Goal: Task Accomplishment & Management: Manage account settings

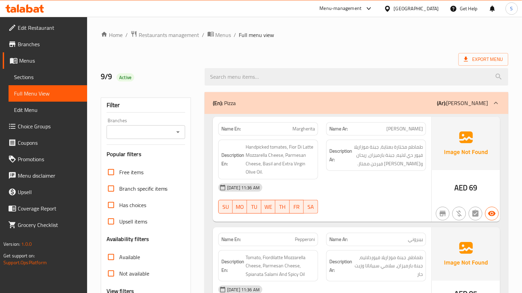
click at [323, 200] on div "09-09-2025 11:36 AM SU MO TU WE TH FR SA" at bounding box center [322, 198] width 216 height 38
click at [263, 147] on span "Handpicked tomates, Fior Di Latte Mozzarella Cheese, Parmesan Cheese, Basil and…" at bounding box center [280, 160] width 69 height 34
copy span "Handpicked"
click at [269, 157] on span "Handpicked tomates, Fior Di Latte Mozzarella Cheese, Parmesan Cheese, Basil and…" at bounding box center [280, 160] width 69 height 34
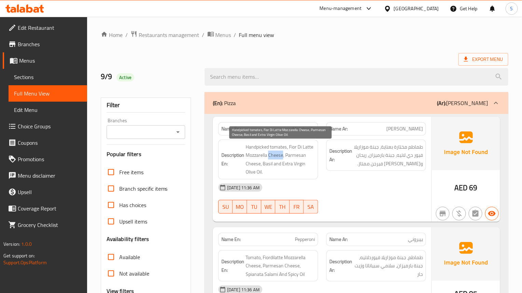
click at [269, 157] on span "Handpicked tomates, Fior Di Latte Mozzarella Cheese, Parmesan Cheese, Basil and…" at bounding box center [280, 160] width 69 height 34
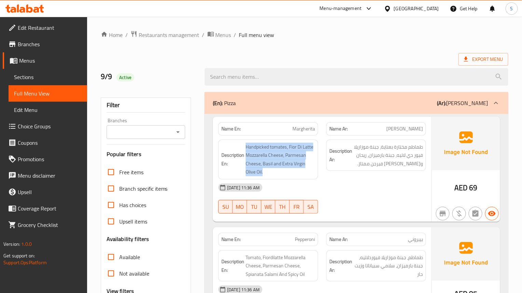
copy span "Handpicked tomates, Fior Di Latte Mozzarella Cheese, Parmesan Cheese, Basil and…"
click at [348, 158] on strong "Description Ar:" at bounding box center [341, 155] width 23 height 17
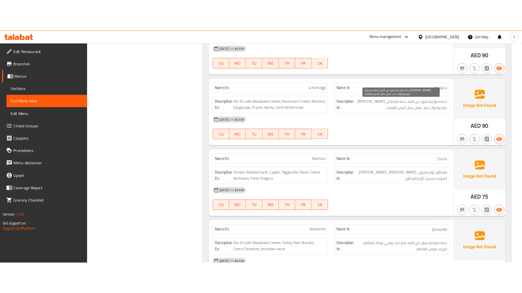
scroll to position [385, 0]
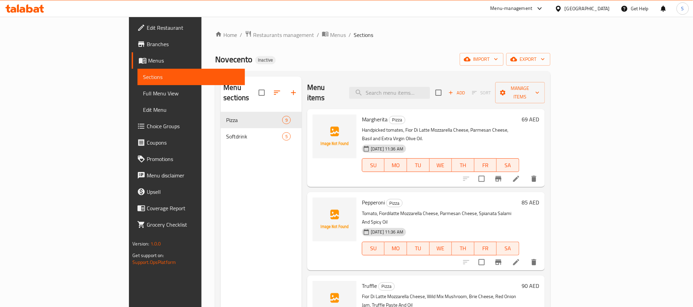
click at [520, 175] on icon at bounding box center [516, 179] width 8 height 8
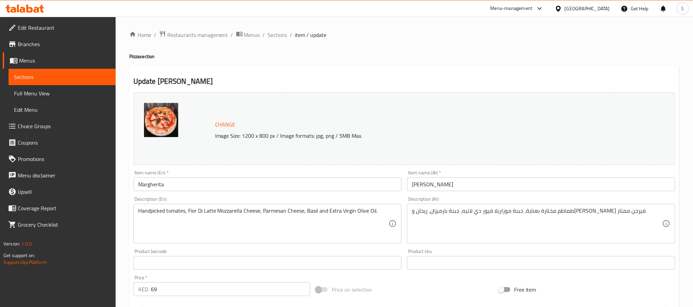
click at [284, 181] on input "Margherita" at bounding box center [267, 184] width 268 height 14
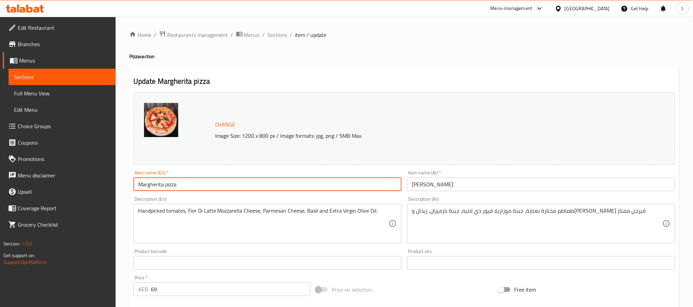
type input "Margherita pizza"
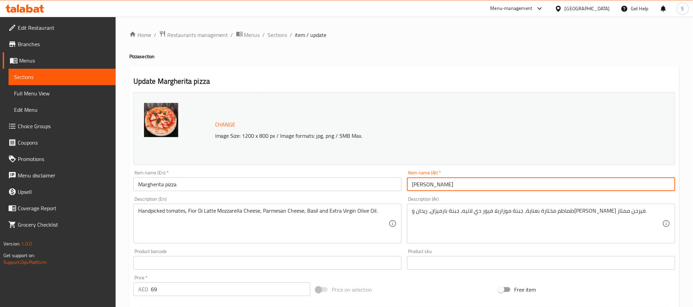
click at [408, 186] on input "مارجريتا" at bounding box center [541, 184] width 268 height 14
type input "بيتزا مارجريتا"
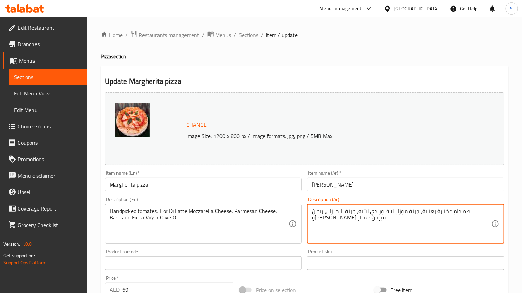
drag, startPoint x: 461, startPoint y: 213, endPoint x: 434, endPoint y: 214, distance: 27.0
paste textarea "يدويًا"
click at [289, 185] on input "Margherita pizza" at bounding box center [203, 184] width 197 height 14
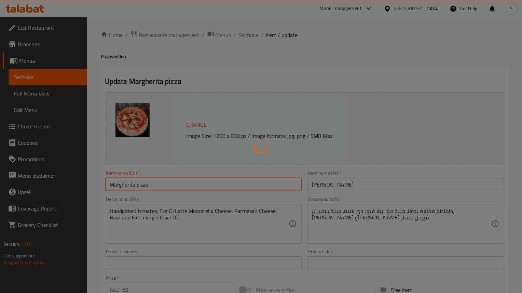
scroll to position [51, 0]
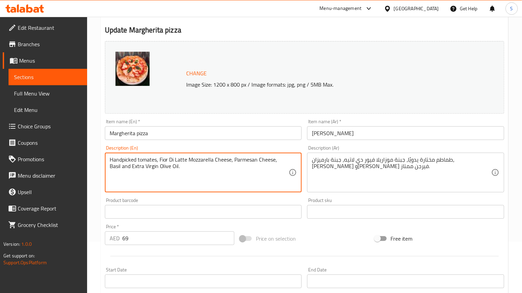
click at [135, 165] on textarea "Handpicked tomates, Fior Di Latte Mozzarella Cheese, Parmesan Cheese, Basil and…" at bounding box center [200, 172] width 180 height 32
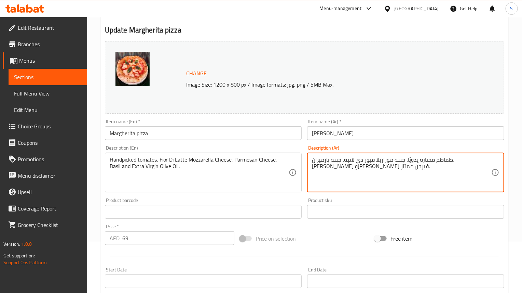
click at [340, 165] on textarea "طماطم مختارة يدويًا، جبنة موزاريلا فيور دي لاتيه، جبنة بارميزان، ريحان وزيت زيت…" at bounding box center [402, 172] width 180 height 32
click at [419, 161] on textarea "طماطم مختارة يدويًا، جبنة موزاريلا فيور دي لاتيه، جبنة بارميزان، ريحان وزيت زيت…" at bounding box center [402, 172] width 180 height 32
drag, startPoint x: 335, startPoint y: 162, endPoint x: 479, endPoint y: 168, distance: 143.7
click at [479, 168] on textarea "طماطم مختارة يدويًا، جبنة موزاريلا فيور دي لاتيه، جبنة بارميزان، ريحان وزيت زيت…" at bounding box center [402, 172] width 180 height 32
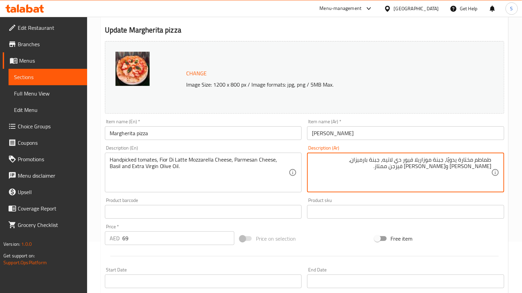
paste textarea "بكر"
type textarea "طماطم مختارة يدويًا، جبنة موزاريلا فيور دي لاتيه، جبنة بارميزان، [PERSON_NAME] …"
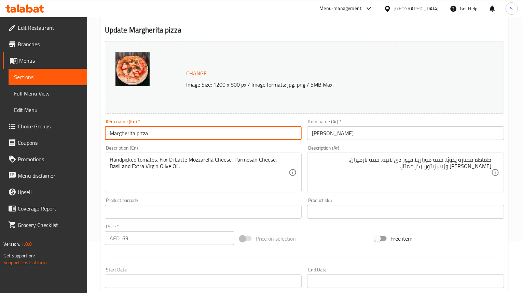
click at [215, 137] on input "Margherita pizza" at bounding box center [203, 133] width 197 height 14
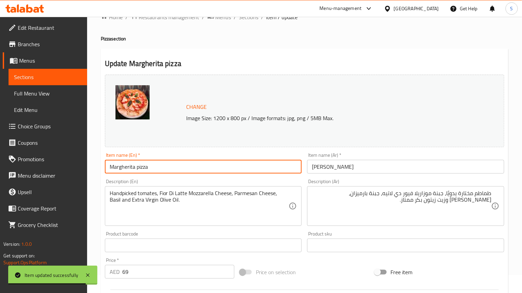
scroll to position [0, 0]
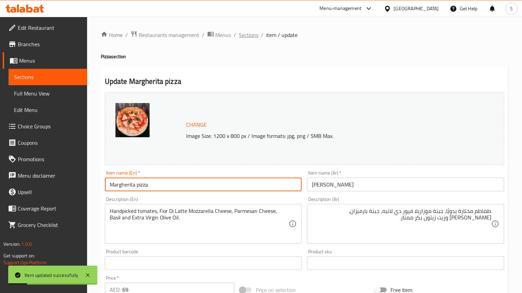
click at [247, 36] on span "Sections" at bounding box center [248, 35] width 19 height 8
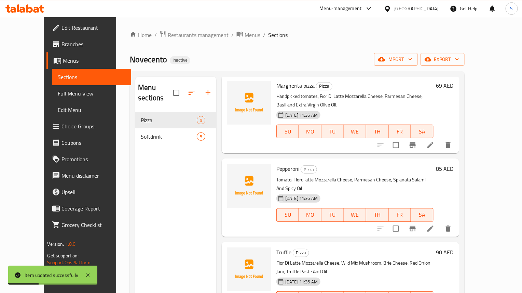
scroll to position [51, 0]
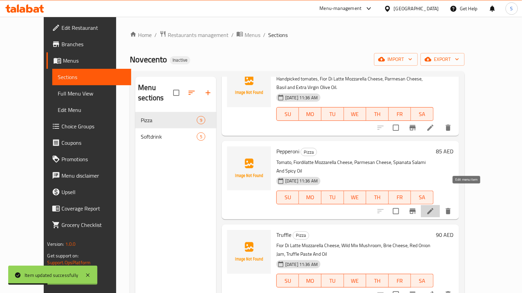
click at [435, 207] on icon at bounding box center [431, 211] width 8 height 8
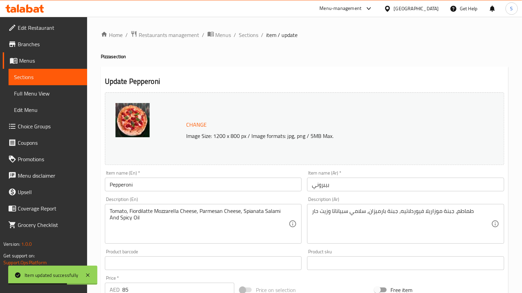
drag, startPoint x: 303, startPoint y: 78, endPoint x: 296, endPoint y: 81, distance: 7.5
click at [303, 78] on h2 "Update Pepperoni" at bounding box center [305, 81] width 400 height 10
click at [150, 185] on input "Pepperoni" at bounding box center [203, 184] width 197 height 14
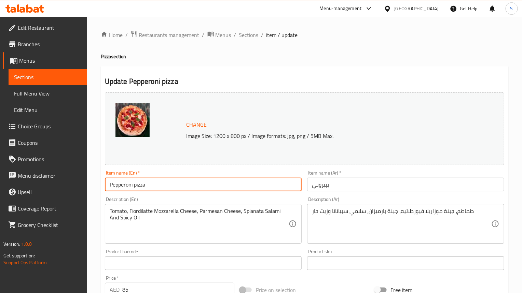
type input "Pepperoni pizza"
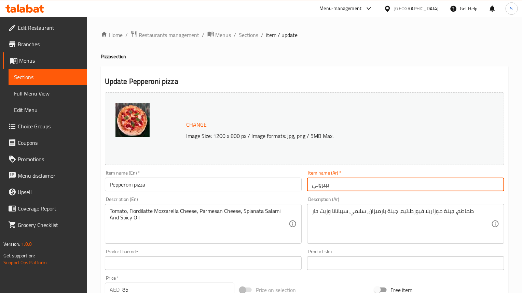
click at [312, 190] on input "بيبروني" at bounding box center [405, 184] width 197 height 14
type input "بيتزا بيبروني"
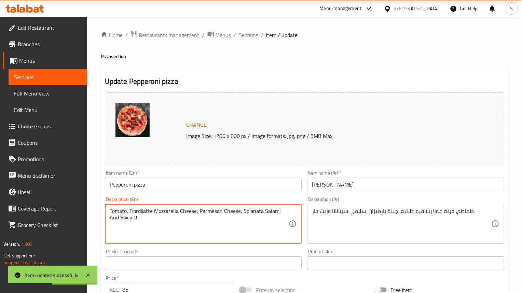
click at [138, 211] on textarea "Tomato, Fiordilatte Mozzarella Cheese, Parmesan Cheese, Spianata Salami And Spi…" at bounding box center [200, 224] width 180 height 32
click at [123, 208] on textarea "Tomato, Fiordilatte Mozzarella Cheese, Parmesan Cheese, Spianata Salami And Spi…" at bounding box center [200, 224] width 180 height 32
drag, startPoint x: 130, startPoint y: 212, endPoint x: 196, endPoint y: 209, distance: 66.7
click at [196, 209] on textarea "Tomato, Fiordilatte Mozzarella Cheese, Parmesan Cheese, Spianata Salami And Spi…" at bounding box center [200, 224] width 180 height 32
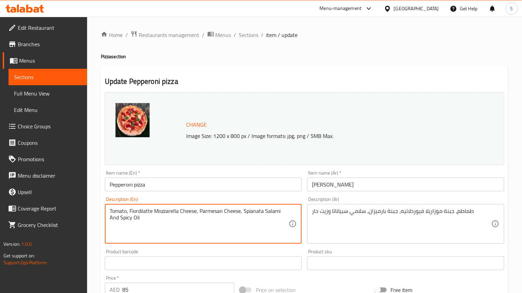
click at [139, 213] on textarea "Tomato, Fiordilatte Mozzarella Cheese, Parmesan Cheese, Spianata Salami And Spi…" at bounding box center [200, 224] width 180 height 32
click at [145, 213] on textarea "Tomato, Fior dilatte Mozzarella Cheese, Parmesan Cheese, Spianata Salami And Sp…" at bounding box center [200, 224] width 180 height 32
click at [195, 184] on input "Pepperoni pizza" at bounding box center [203, 184] width 197 height 14
click at [143, 212] on textarea "Tomato, Fior dilatte Mozzarella Cheese, Parmesan Cheese, Spianata Salami And Sp…" at bounding box center [200, 224] width 180 height 32
type textarea "Tomato, Fior di latte Mozzarella Cheese, Parmesan Cheese, Spianata Salami And S…"
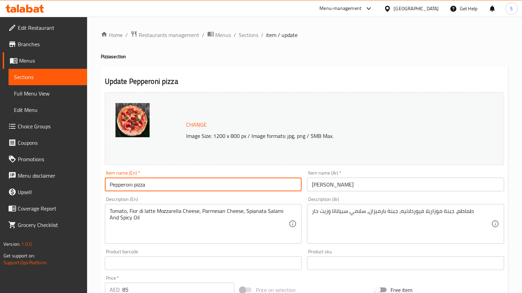
click at [171, 190] on input "Pepperoni pizza" at bounding box center [203, 184] width 197 height 14
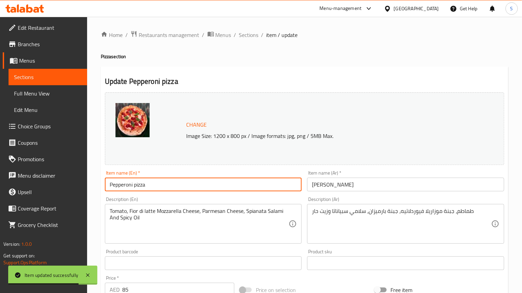
click at [191, 185] on input "Pepperoni pizza" at bounding box center [203, 184] width 197 height 14
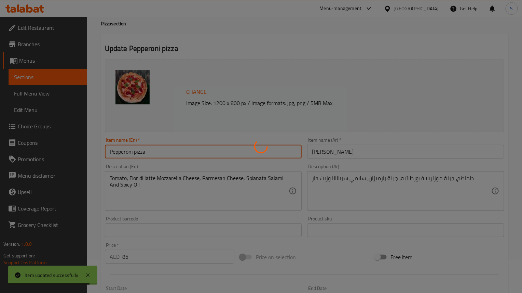
scroll to position [51, 0]
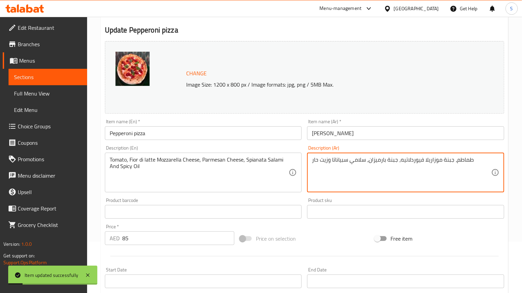
click at [389, 165] on textarea "طماطم، جبنة موزاريلا فيوردلاتيه، جبنة بارميزان، سلامي سبياناتا وزيت حار" at bounding box center [402, 172] width 180 height 32
click at [440, 153] on div "طماطم، جبنة موزاريلا فيوردلاتيه، جبنة بارميزان، سلامي سبياناتا وزيت حار Descrip…" at bounding box center [405, 172] width 197 height 40
click at [453, 164] on textarea "طماطم، جبنة موزاريلا فيوردلاتيه، جبنة بارميزان، سلامي سبياناتا وزيت حار" at bounding box center [402, 172] width 180 height 32
drag, startPoint x: 442, startPoint y: 162, endPoint x: 421, endPoint y: 162, distance: 21.9
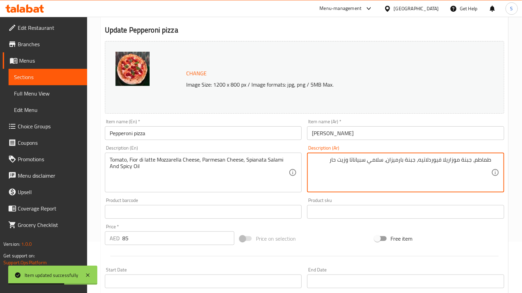
click at [421, 162] on textarea "طماطم، جبنة موزاريلا فيوردلاتيه، جبنة بارميزان، سلامي سبياناتا وزيت حار" at bounding box center [402, 172] width 180 height 32
paste textarea "دي"
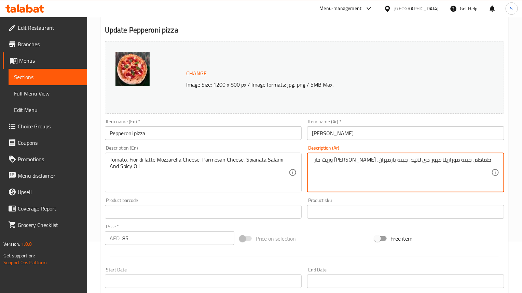
type textarea "طماطم، جبنة موزاريلا فيور دي لاتيه، جبنة بارميزان، سلامي سبياناتا وزيت حار"
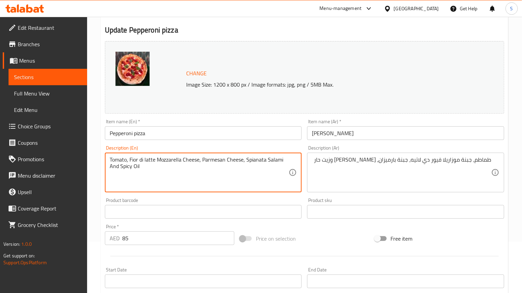
click at [255, 162] on textarea "Tomato, Fior di latte Mozzarella Cheese, Parmesan Cheese, Spianata Salami And S…" at bounding box center [200, 172] width 180 height 32
click at [187, 140] on input "Pepperoni pizza" at bounding box center [203, 133] width 197 height 14
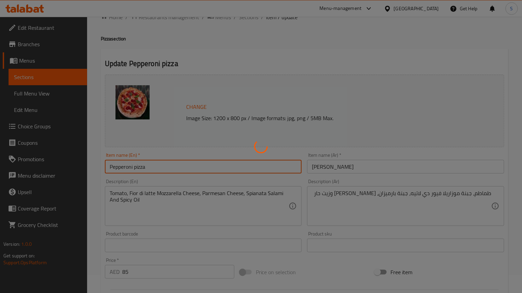
scroll to position [0, 0]
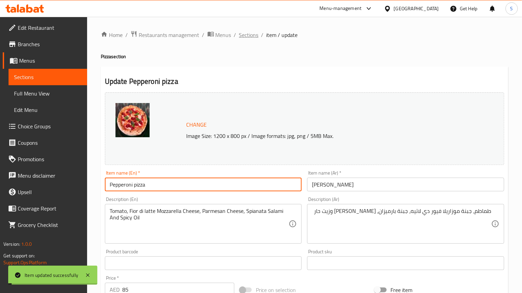
click at [252, 35] on span "Sections" at bounding box center [248, 35] width 19 height 8
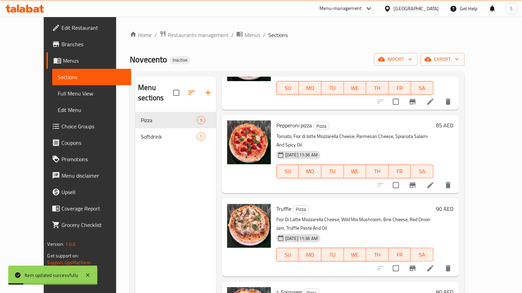
scroll to position [103, 0]
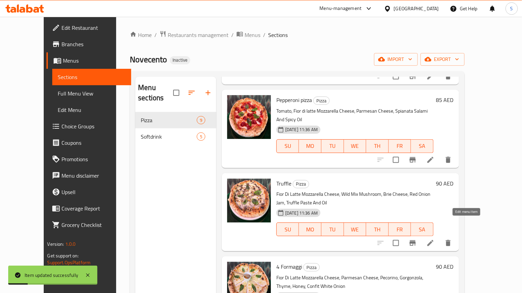
click at [435, 239] on icon at bounding box center [431, 243] width 8 height 8
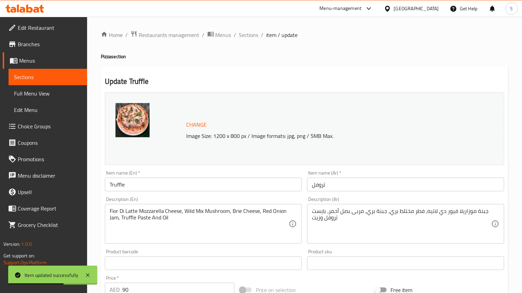
drag, startPoint x: 296, startPoint y: 57, endPoint x: 267, endPoint y: 80, distance: 37.1
click at [296, 57] on h4 "Pizza section" at bounding box center [305, 56] width 408 height 7
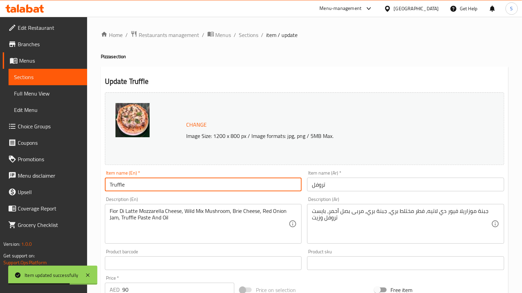
click at [177, 181] on input "Truffle" at bounding box center [203, 184] width 197 height 14
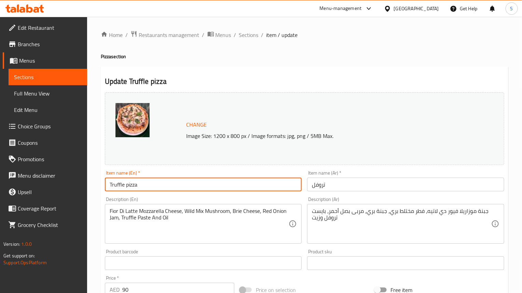
type input "Truffle pizza"
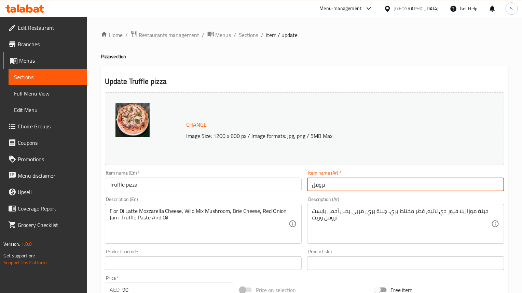
click at [312, 187] on input "تروفل" at bounding box center [405, 184] width 197 height 14
type input "بيتزا تروفل"
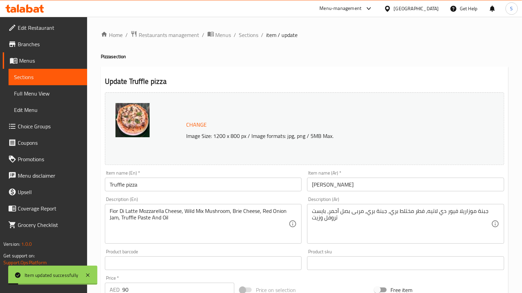
click at [352, 74] on div "Update Truffle pizza Change Image Size: 1200 x 800 px / Image formats: jpg, png…" at bounding box center [305, 270] width 408 height 408
click at [243, 71] on div "Update Truffle pizza Change Image Size: 1200 x 800 px / Image formats: jpg, png…" at bounding box center [305, 270] width 408 height 408
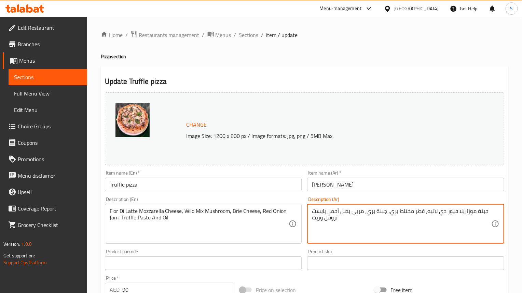
click at [408, 212] on textarea "جبنة موزاريلا فيور دي لاتيه، فطر مختلط بري، جبنة بري، مربى بصل أحمر، بايست تروف…" at bounding box center [402, 224] width 180 height 32
click at [423, 214] on textarea "جبنة موزاريلا فيور دي لاتيه، فطر بري، جبنة بري، مربى بصل أحمر، بايست تروفل وزيت" at bounding box center [402, 224] width 180 height 32
click at [232, 181] on input "Truffle pizza" at bounding box center [203, 184] width 197 height 14
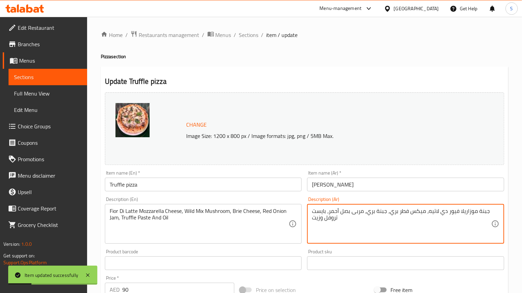
click at [329, 212] on textarea "جبنة موزاريلا فيور دي لاتيه، ميكس فطر بري، جبنة بري، مربى بصل أحمر، بايست تروفل…" at bounding box center [402, 224] width 180 height 32
drag, startPoint x: 329, startPoint y: 212, endPoint x: 315, endPoint y: 213, distance: 13.4
click at [315, 213] on textarea "جبنة موزاريلا فيور دي لاتيه، ميكس فطر بري، جبنة بري، مربى بصل أحمر، بايست تروفل…" at bounding box center [402, 224] width 180 height 32
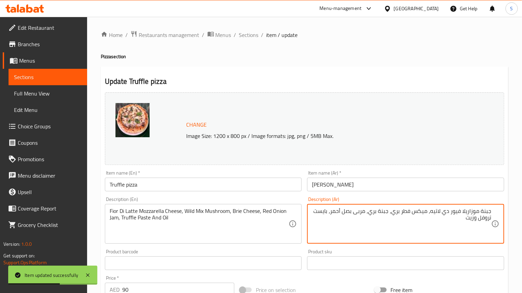
click at [351, 215] on textarea "جبنة موزاريلا فيور دي لاتيه، ميكس فطر بري، جبنة بري، مربى بصل أحمر، بايست تروفل…" at bounding box center [402, 224] width 180 height 32
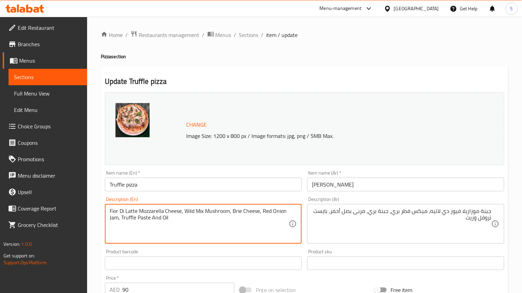
drag, startPoint x: 233, startPoint y: 211, endPoint x: 260, endPoint y: 213, distance: 27.1
click at [239, 213] on textarea "Fior Di Latte Mozzarella Cheese, Wild Mix Mushroom, Brie Cheese, Red Onion Jam,…" at bounding box center [200, 224] width 180 height 32
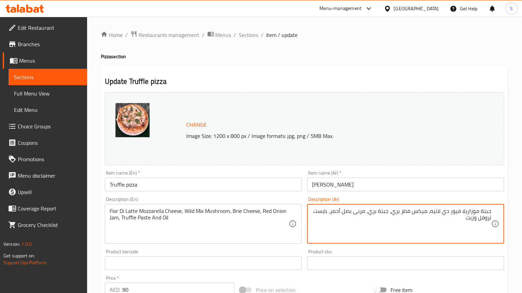
click at [329, 213] on textarea "جبنة موزاريلا فيور دي لاتيه، ميكس فطر بري، جبنة بري، مربى بصل أحمر، بايست تروفل…" at bounding box center [402, 224] width 180 height 32
type textarea "جبنة موزاريلا فيور دي لاتيه، ميكس فطر بري، جبنة بري، مربى بصل أحمر، معجون تروفل…"
click at [205, 185] on input "Truffle pizza" at bounding box center [203, 184] width 197 height 14
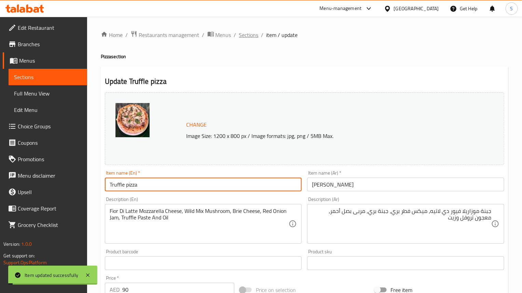
click at [247, 35] on span "Sections" at bounding box center [248, 35] width 19 height 8
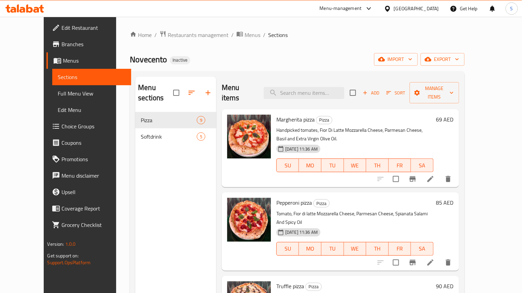
click at [373, 198] on h6 "Pepperoni pizza Pizza" at bounding box center [355, 203] width 157 height 10
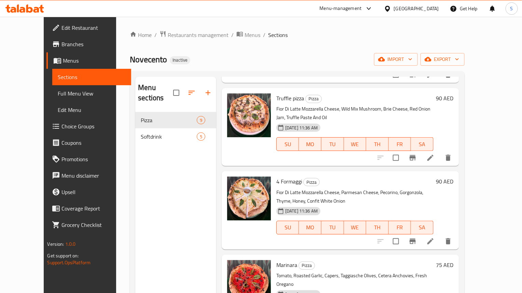
scroll to position [205, 0]
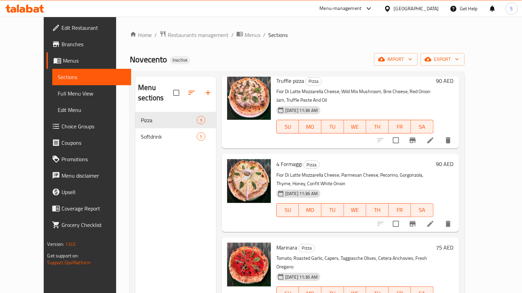
click at [435, 220] on icon at bounding box center [431, 224] width 8 height 8
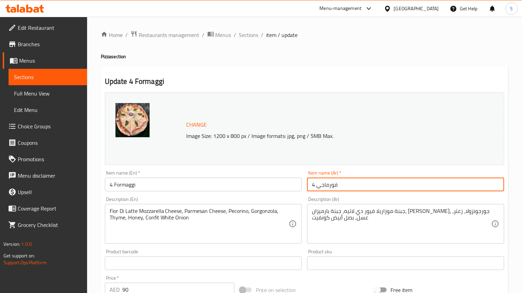
click at [333, 186] on input "4 فورماجي" at bounding box center [405, 184] width 197 height 14
click at [376, 188] on input "4 فورماجي" at bounding box center [405, 184] width 197 height 14
drag, startPoint x: 209, startPoint y: 193, endPoint x: 218, endPoint y: 183, distance: 13.5
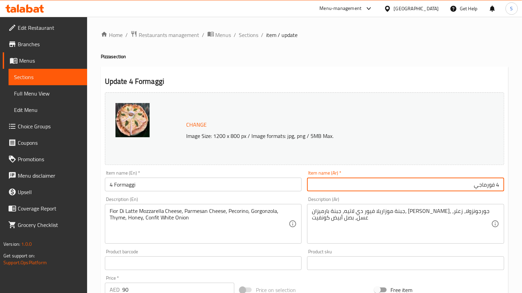
click at [212, 191] on div "Item name (En)   * 4 Formaggi Item name (En) *" at bounding box center [203, 181] width 203 height 26
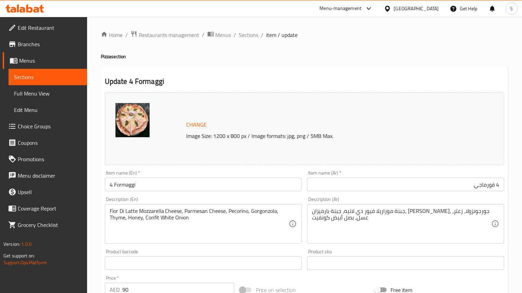
click at [218, 183] on input "4 Formaggi" at bounding box center [203, 184] width 197 height 14
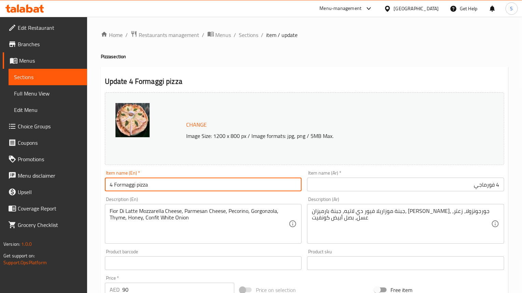
type input "4 Formaggi pizza"
click at [500, 187] on input "4 فورماجي" at bounding box center [405, 184] width 197 height 14
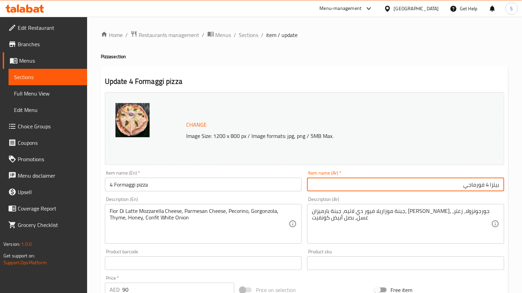
type input "بيتزا 4 فورماجي"
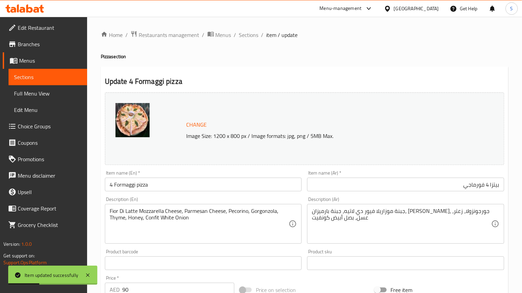
click at [309, 55] on h4 "Pizza section" at bounding box center [305, 56] width 408 height 7
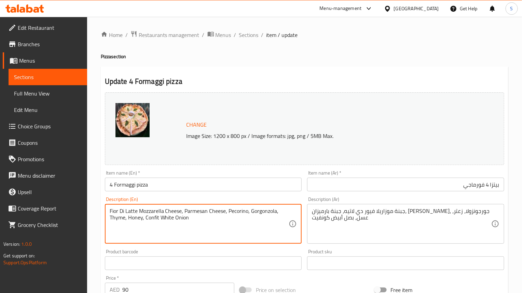
click at [237, 212] on textarea "Fior Di Latte Mozzarella Cheese, Parmesan Cheese, Pecorino, Gorgonzola, Thyme, …" at bounding box center [200, 224] width 180 height 32
click at [265, 207] on div "Fior Di Latte Mozzarella Cheese, Parmesan Cheese, Pecorino, Gorgonzola, Thyme, …" at bounding box center [203, 224] width 197 height 40
click at [261, 211] on textarea "Fior Di Latte Mozzarella Cheese, Parmesan Cheese, Pecorino, Gorgonzola, Thyme, …" at bounding box center [200, 224] width 180 height 32
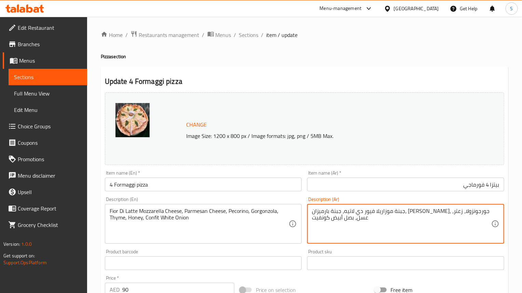
click at [365, 213] on textarea "جبنة موزاريلا فيور دي لاتيه، جبنة بارميزان، بيكورينو، جورجونزولا، زعتر، عسل، بص…" at bounding box center [402, 224] width 180 height 32
paste textarea
type textarea "جبنة موزاريلا فيور دي لاتيه، جبنة بارميزان، بيكورينو، جورجنزولا، زعتر، عسل، بصل…"
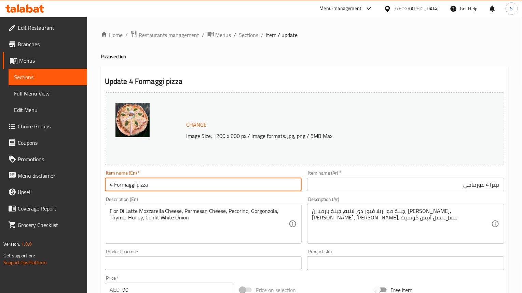
click at [264, 185] on input "4 Formaggi pizza" at bounding box center [203, 184] width 197 height 14
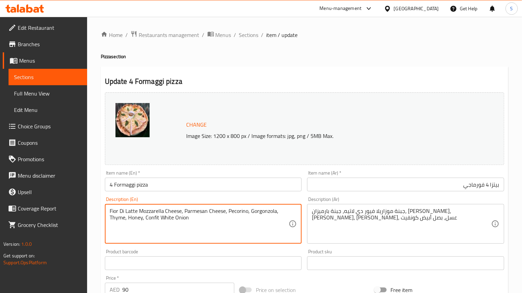
drag, startPoint x: 146, startPoint y: 218, endPoint x: 201, endPoint y: 218, distance: 55.4
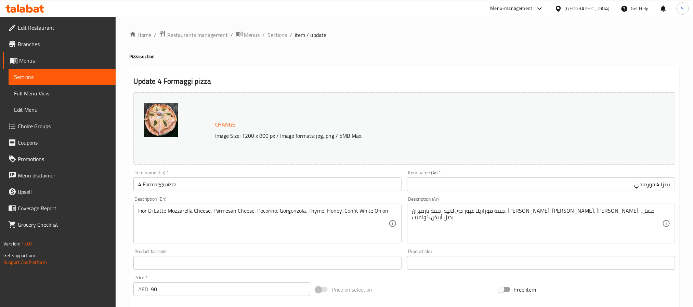
click at [463, 80] on h2 "Update 4 Formaggi pizza" at bounding box center [404, 81] width 542 height 10
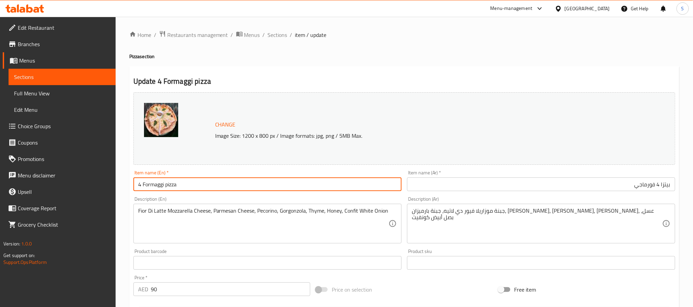
click at [341, 189] on input "4 Formaggi pizza" at bounding box center [267, 184] width 268 height 14
click at [279, 38] on span "Sections" at bounding box center [277, 35] width 19 height 8
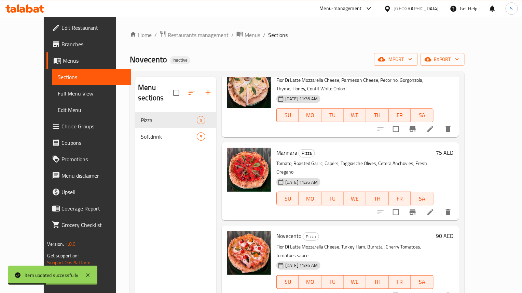
scroll to position [308, 0]
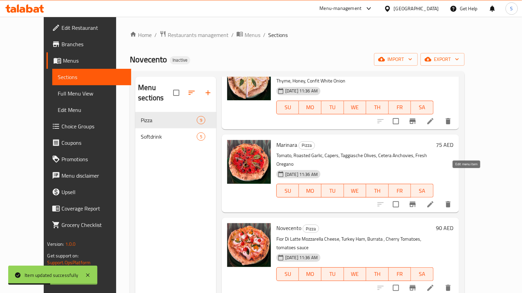
click at [434, 201] on icon at bounding box center [431, 204] width 6 height 6
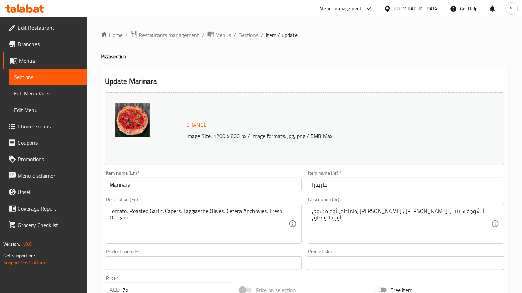
click at [137, 184] on input "Marinara" at bounding box center [203, 184] width 197 height 14
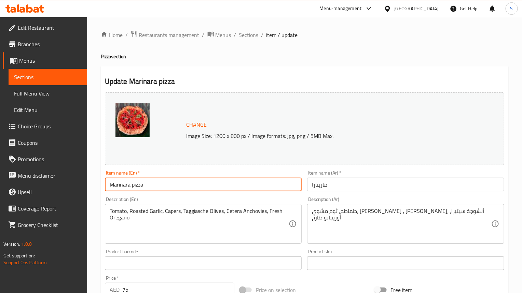
type input "Marinara pizza"
click at [307, 190] on input "مارينارا" at bounding box center [405, 184] width 197 height 14
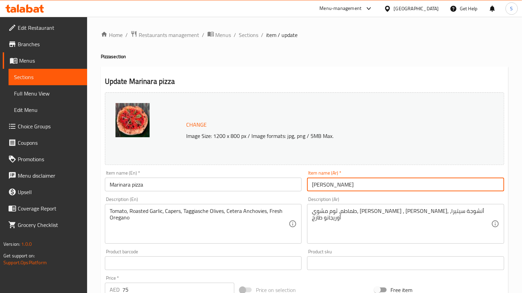
type input "بيتزا مارينارا"
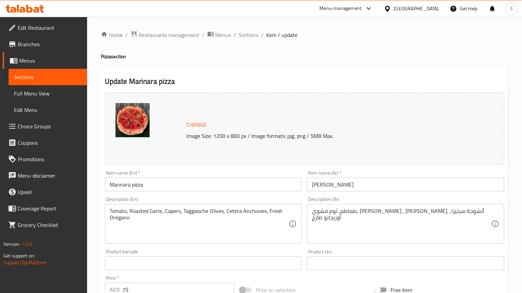
click at [209, 190] on input "Marinara pizza" at bounding box center [203, 184] width 197 height 14
click at [361, 69] on div "Update Marinara pizza Change Image Size: 1200 x 800 px / Image formats: jpg, pn…" at bounding box center [305, 270] width 408 height 408
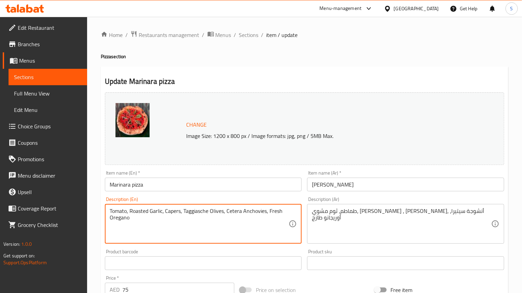
click at [180, 210] on textarea "Tomato, Roasted Garlic, Capers, Taggiasche Olives, Cetera Anchovies, Fresh Oreg…" at bounding box center [200, 224] width 180 height 32
click at [371, 75] on div "Update Marinara pizza Change Image Size: 1200 x 800 px / Image formats: jpg, pn…" at bounding box center [305, 270] width 408 height 408
click at [173, 209] on textarea "Tomato, Roasted Garlic, Capers, Taggiasche Olives, Cetera Anchovies, Fresh Oreg…" at bounding box center [200, 224] width 180 height 32
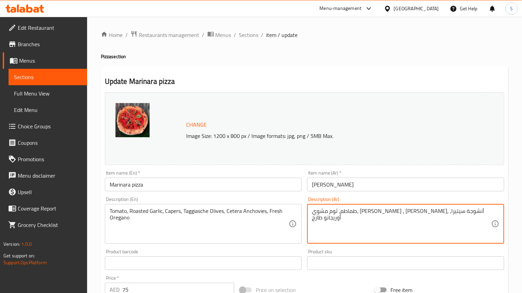
click at [428, 212] on textarea "طماطم، ثوم مشوي، كيبرس ، زيتون تاجياسكا، أنشوجة سيتيرا، أوريجانو طازج" at bounding box center [402, 224] width 180 height 32
paste textarea
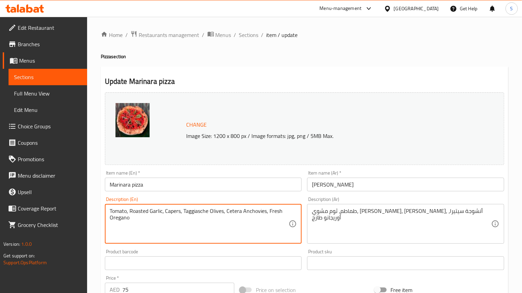
click at [189, 210] on textarea "Tomato, Roasted Garlic, Capers, Taggiasche Olives, Cetera Anchovies, Fresh Oreg…" at bounding box center [200, 224] width 180 height 32
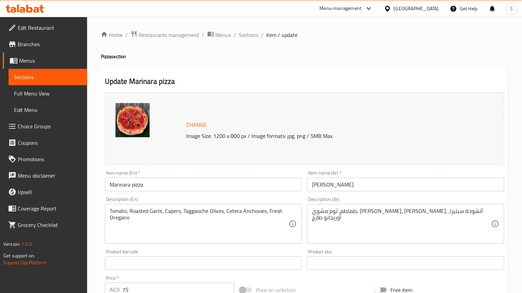
click at [369, 58] on h4 "Pizza section" at bounding box center [305, 56] width 408 height 7
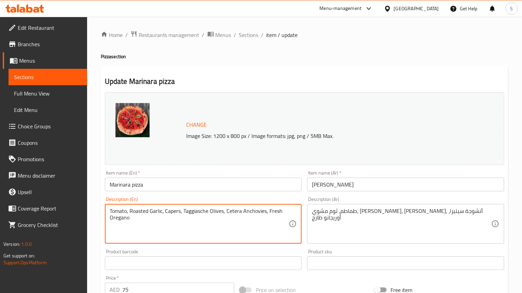
drag, startPoint x: 226, startPoint y: 211, endPoint x: 266, endPoint y: 208, distance: 39.8
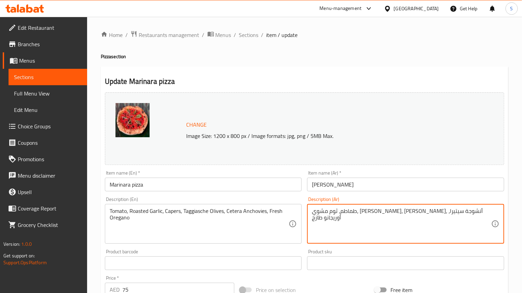
click at [354, 212] on textarea "طماطم، ثوم مشوي، كيبر، زيتون تاجياسكا، أنشوجة سيتيرا، أوريجانو طازج" at bounding box center [402, 224] width 180 height 32
paste textarea "ارا"
type textarea "طماطم، ثوم مشوي، كيبر، زيتون تاجياسكا، أنشوجة سيتارا، أوريجانو طازج"
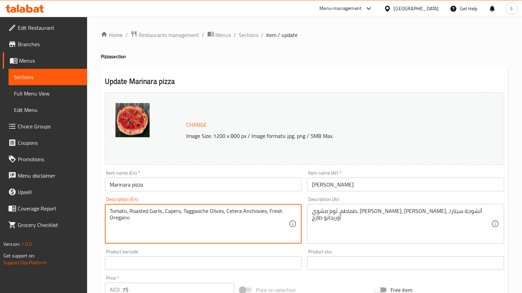
click at [228, 214] on textarea "Tomato, Roasted Garlic, Capers, Taggiasche Olives, Cetera Anchovies, Fresh Oreg…" at bounding box center [200, 224] width 180 height 32
click at [230, 190] on input "Marinara pizza" at bounding box center [203, 184] width 197 height 14
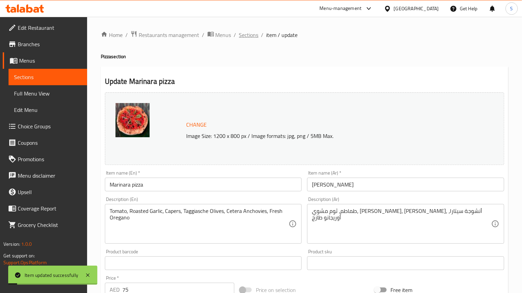
click at [249, 37] on span "Sections" at bounding box center [248, 35] width 19 height 8
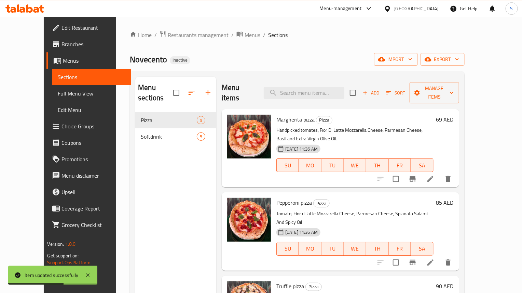
click at [302, 53] on div "Novecento Inactive import export" at bounding box center [297, 59] width 335 height 13
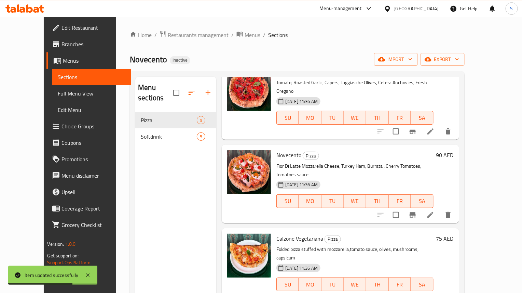
scroll to position [387, 0]
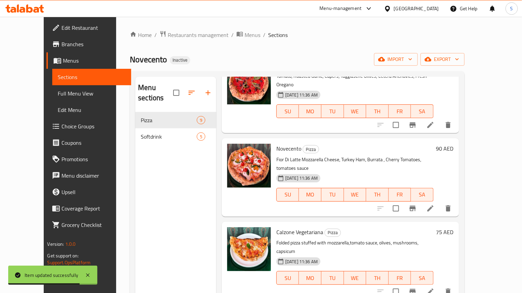
click at [435, 204] on icon at bounding box center [431, 208] width 8 height 8
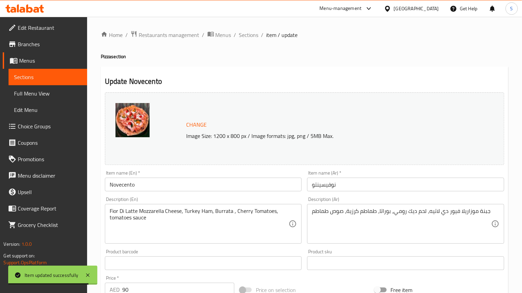
click at [225, 180] on input "Novecento" at bounding box center [203, 184] width 197 height 14
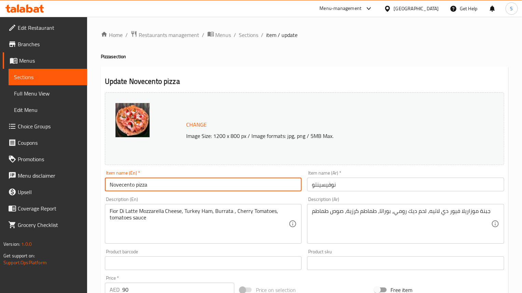
type input "Novecento pizza"
click at [311, 183] on input "نوفيسينتو" at bounding box center [405, 184] width 197 height 14
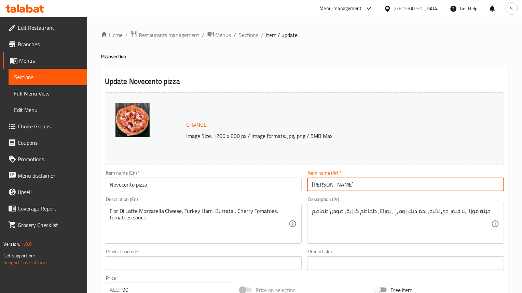
click at [128, 187] on input "Novecento pizza" at bounding box center [203, 184] width 197 height 14
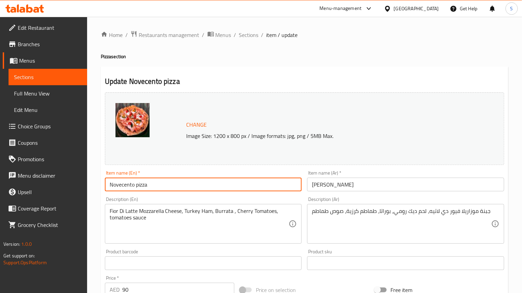
click at [128, 187] on input "Novecento pizza" at bounding box center [203, 184] width 197 height 14
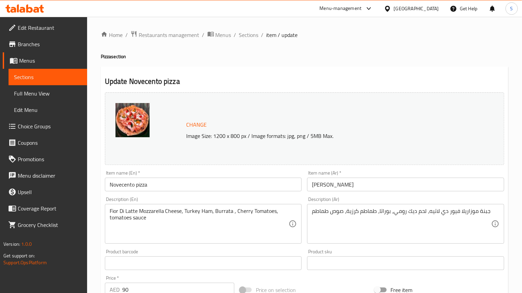
click at [364, 43] on div "Home / Restaurants management / Menus / Sections / item / update Pizza section …" at bounding box center [305, 254] width 408 height 449
click at [321, 184] on input "بيتزا نوفيسينتو" at bounding box center [405, 184] width 197 height 14
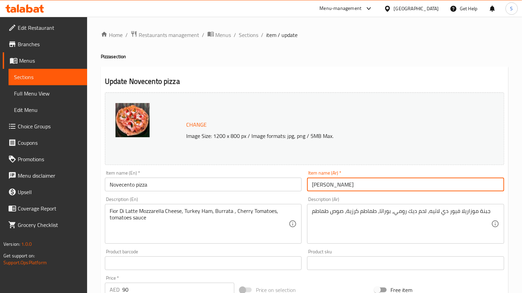
click at [321, 184] on input "بيتزا نوفيسينتو" at bounding box center [405, 184] width 197 height 14
paste input "text"
type input "بيتزا نوفيسنتو"
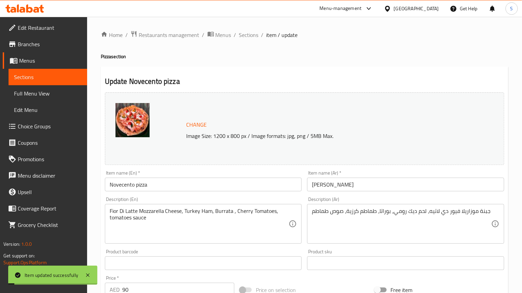
click at [289, 61] on div "Home / Restaurants management / Menus / Sections / item / update Pizza section …" at bounding box center [305, 254] width 408 height 449
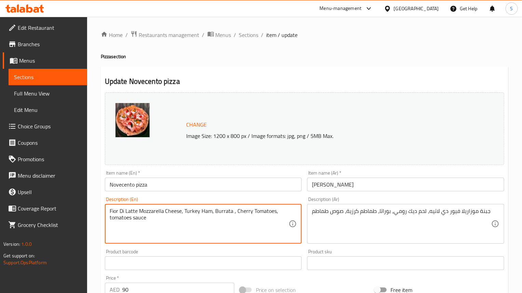
drag, startPoint x: 185, startPoint y: 211, endPoint x: 211, endPoint y: 214, distance: 26.8
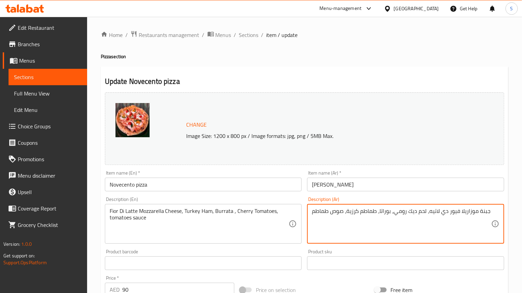
drag, startPoint x: 426, startPoint y: 210, endPoint x: 392, endPoint y: 211, distance: 33.6
click at [395, 214] on textarea "جبنة موزاريلا فيور دي لاتيه، لحم ديك رومي، بوراتا، طماطم كرزية، صوص طماطم" at bounding box center [402, 224] width 180 height 32
drag, startPoint x: 393, startPoint y: 214, endPoint x: 426, endPoint y: 210, distance: 32.7
click at [426, 210] on textarea "جبنة موزاريلا فيور دي لاتيه، لحم ديك رومي، بوراتا، طماطم كرزية، صوص طماطم" at bounding box center [402, 224] width 180 height 32
paste textarea "مقدد"
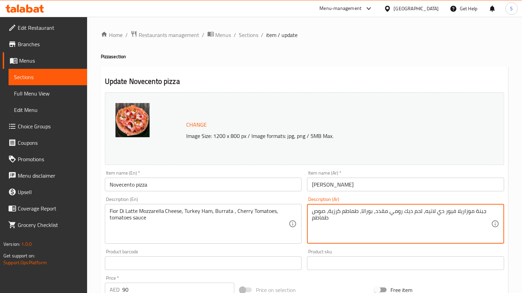
type textarea "جبنة موزاريلا فيور دي لاتيه، لحم ديك رومي مقدد، بوراتا، طماطم كرزية، صوص طماطم"
click at [245, 187] on input "Novecento pizza" at bounding box center [203, 184] width 197 height 14
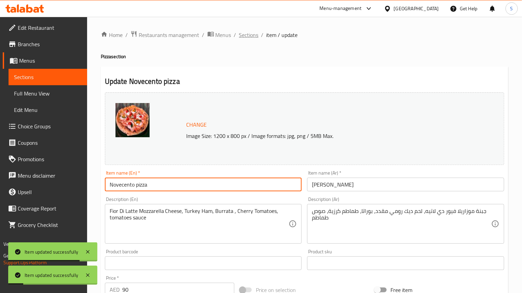
click at [251, 34] on span "Sections" at bounding box center [248, 35] width 19 height 8
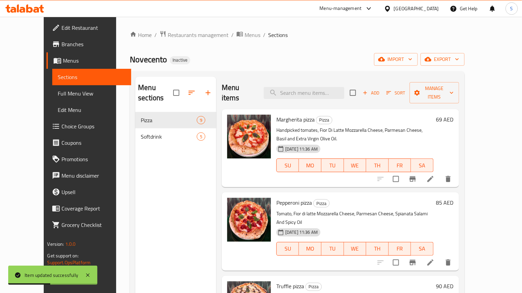
click at [343, 51] on div "Home / Restaurants management / Menus / Sections Novecento Inactive import expo…" at bounding box center [297, 202] width 335 height 344
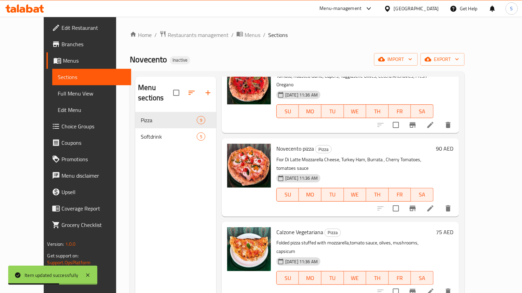
scroll to position [422, 0]
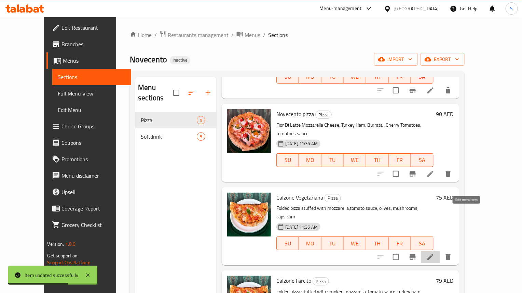
click at [435, 253] on icon at bounding box center [431, 257] width 8 height 8
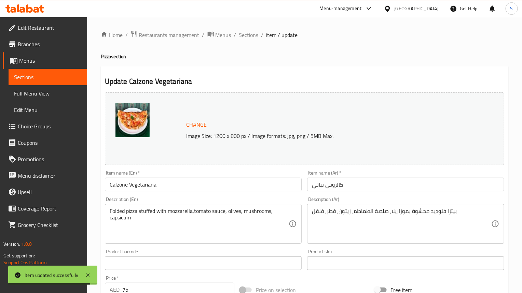
click at [148, 187] on input "Calzone Vegetariana" at bounding box center [203, 184] width 197 height 14
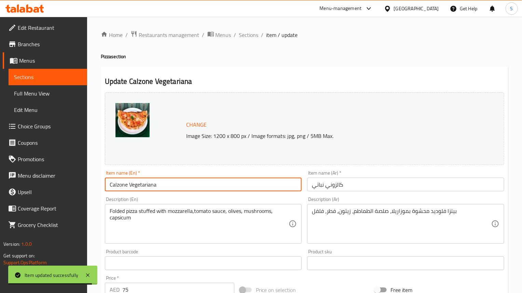
click at [148, 187] on input "Calzone Vegetariana" at bounding box center [203, 184] width 197 height 14
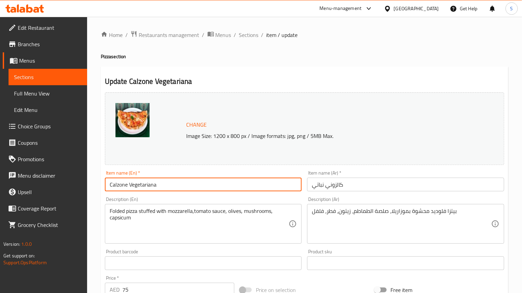
click at [128, 187] on input "Calzone Vegetariana" at bounding box center [203, 184] width 197 height 14
click at [143, 184] on input "Calzone Vegetariana" at bounding box center [203, 184] width 197 height 14
click at [315, 190] on input "كالزوني نباتي" at bounding box center [405, 184] width 197 height 14
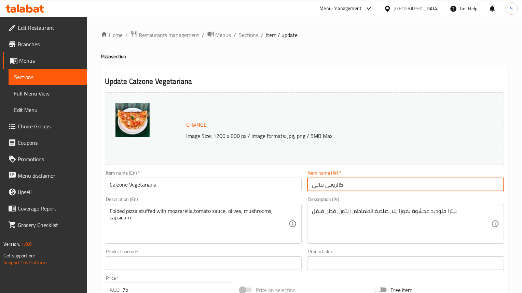
click at [315, 190] on input "كالزوني نباتي" at bounding box center [405, 184] width 197 height 14
paste input "يجيتاريانا"
type input "كالزوني فيجيتاريانا"
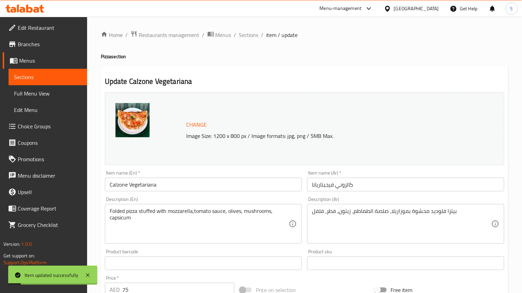
click at [313, 79] on h2 "Update Calzone Vegetariana" at bounding box center [305, 81] width 400 height 10
click at [106, 217] on div "Folded pizza stuffed with mozzarella,tomato sauce, olives, mushrooms, capsicum …" at bounding box center [203, 224] width 197 height 40
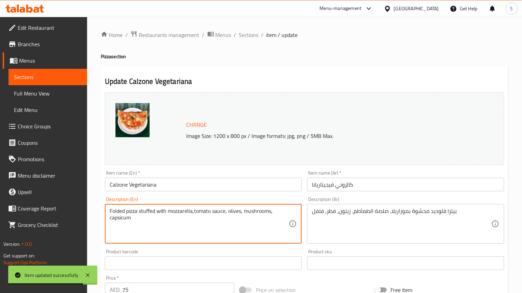
click at [116, 215] on textarea "Folded pizza stuffed with mozzarella,tomato sauce, olives, mushrooms, capsicum" at bounding box center [200, 224] width 180 height 32
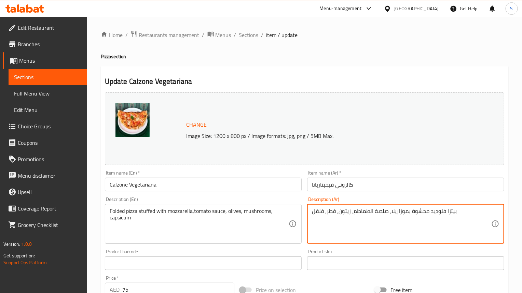
click at [436, 214] on textarea "بيتزا فلوديد محشوة بموزاريلا، صلصة الطماطم، زيتون، فطر، فلفل" at bounding box center [402, 224] width 180 height 32
paste textarea "طوية"
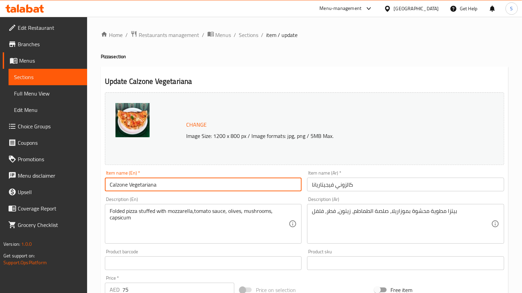
click at [264, 189] on input "Calzone Vegetariana" at bounding box center [203, 184] width 197 height 14
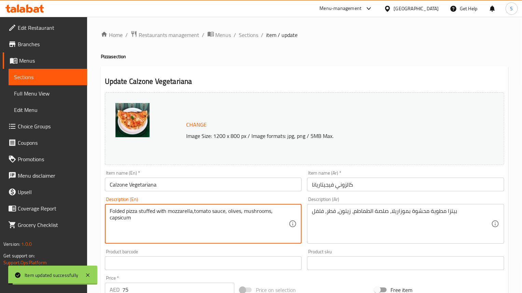
click at [120, 219] on textarea "Folded pizza stuffed with mozzarella,tomato sauce, olives, mushrooms, capsicum" at bounding box center [200, 224] width 180 height 32
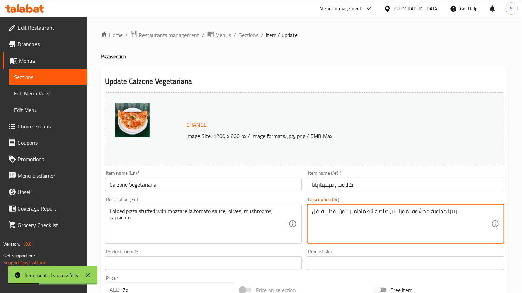
click at [317, 211] on textarea "بيتزا مطوية محشوة بموزاريلا، صلصة الطماطم، زيتون، فطر، فلفل" at bounding box center [402, 224] width 180 height 32
paste textarea "فلة"
type textarea "بيتزا مطوية محشوة بموزاريلا، صلصة الطماطم، زيتون، فطر، فليفلة"
click at [228, 182] on input "Calzone Vegetariana" at bounding box center [203, 184] width 197 height 14
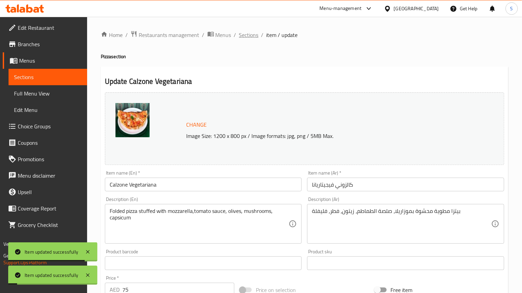
click at [243, 31] on span "Sections" at bounding box center [248, 35] width 19 height 8
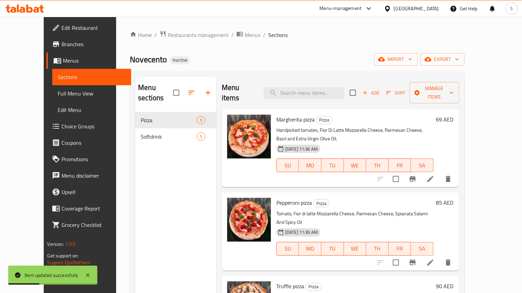
click at [251, 51] on div "Home / Restaurants management / Menus / Sections Novecento Inactive import expo…" at bounding box center [297, 202] width 335 height 344
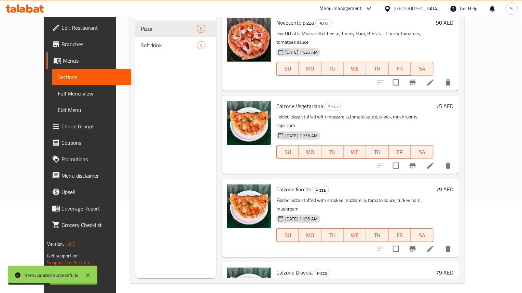
scroll to position [96, 0]
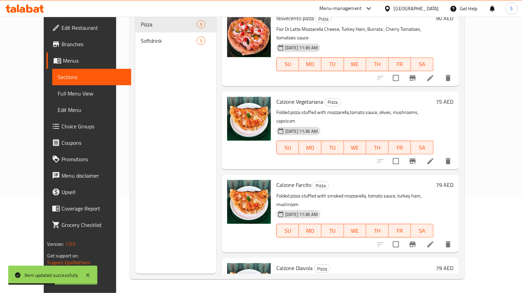
click at [440, 238] on li at bounding box center [430, 244] width 19 height 12
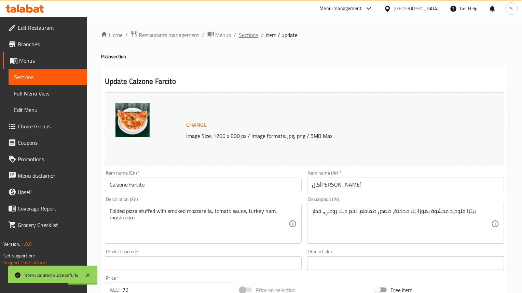
click at [250, 34] on span "Sections" at bounding box center [248, 35] width 19 height 8
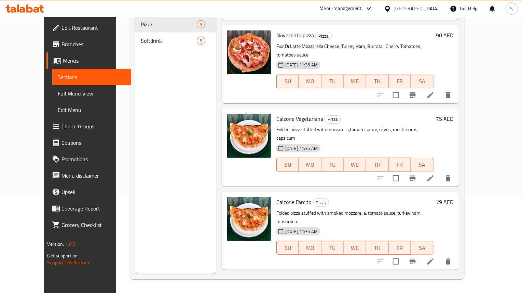
scroll to position [422, 0]
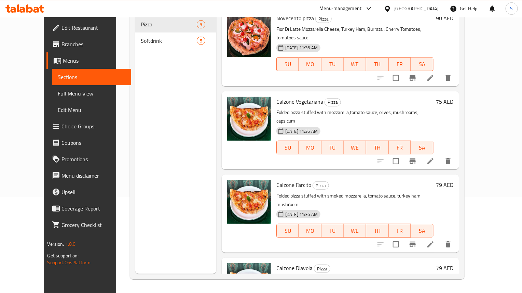
click at [440, 238] on li at bounding box center [430, 244] width 19 height 12
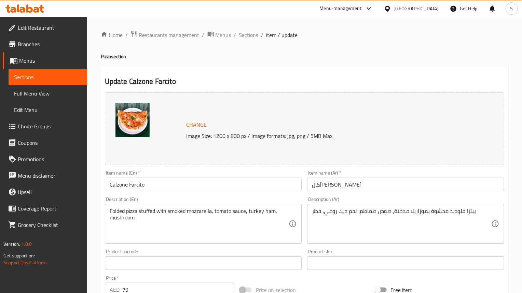
click at [202, 182] on input "Calzone Farcito" at bounding box center [203, 184] width 197 height 14
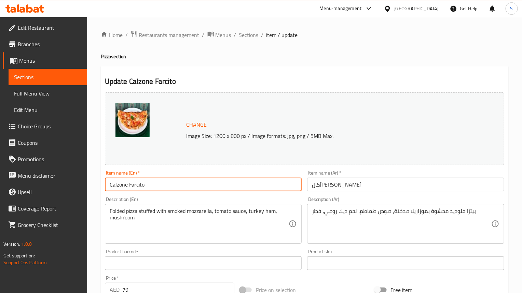
click at [202, 182] on input "Calzone Farcito" at bounding box center [203, 184] width 197 height 14
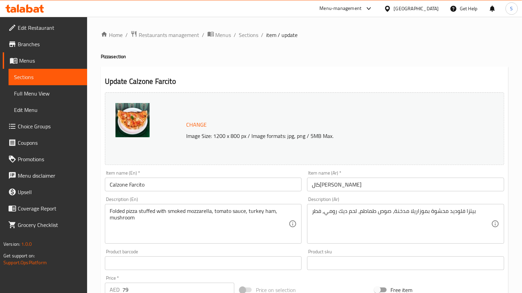
click at [335, 91] on div "Change Image Size: 1200 x 800 px / Image formats: jpg, png / 5MB Max." at bounding box center [304, 129] width 405 height 78
click at [131, 191] on input "Calzone Farcito" at bounding box center [203, 184] width 197 height 14
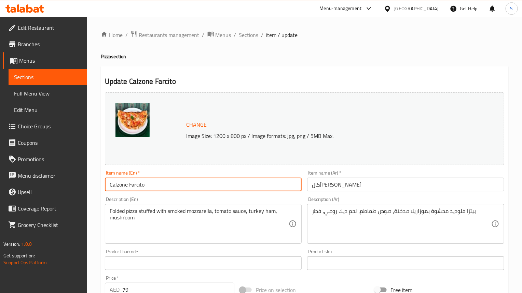
click at [137, 187] on input "Calzone Farcito" at bounding box center [203, 184] width 197 height 14
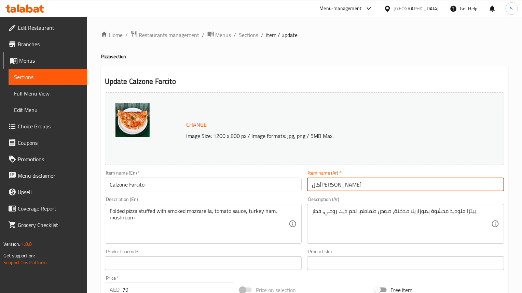
click at [327, 186] on input "كالزوني فارشيتو" at bounding box center [405, 184] width 197 height 14
paste input "text"
type input "كالزوني فارسيتو"
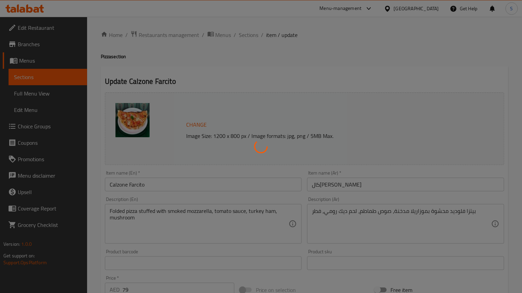
click at [395, 61] on div at bounding box center [261, 146] width 522 height 293
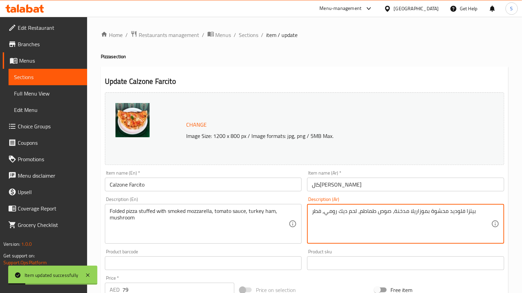
click at [456, 215] on textarea "بيتزا فلوديد محشوة بموزاريلا مدخنة، صوص طماطم، لحم ديك رومي، فطر" at bounding box center [402, 224] width 180 height 32
paste textarea "طوية"
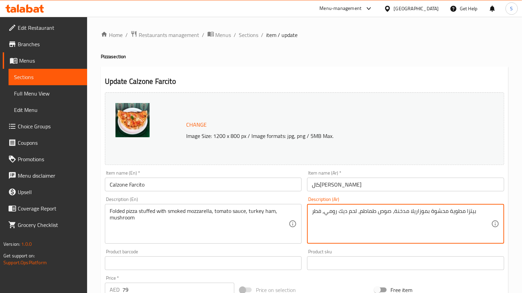
drag, startPoint x: 356, startPoint y: 211, endPoint x: 336, endPoint y: 212, distance: 19.9
click at [336, 212] on textarea "بيتزا مطوية محشوة بموزاريلا مدخنة، صوص طماطم، لحم ديك رومي، فطر" at bounding box center [402, 224] width 180 height 32
click at [328, 215] on textarea "بيتزا مطوية محشوة بموزاريلا مدخنة، صوص طماطم، لحم ديك رومي، فطر" at bounding box center [402, 224] width 180 height 32
drag, startPoint x: 325, startPoint y: 212, endPoint x: 357, endPoint y: 211, distance: 31.8
click at [357, 211] on textarea "بيتزا مطوية محشوة بموزاريلا مدخنة، صوص طماطم، لحم ديك رومي، فطر" at bounding box center [402, 224] width 180 height 32
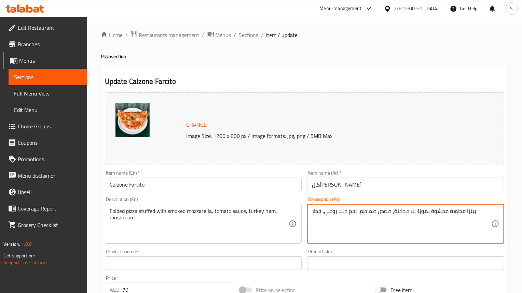
paste textarea "مقدد"
type textarea "بيتزا مطوية محشوة بموزاريلا مدخنة، صوص طماطم، لحم ديك رومي مقدد، فطر"
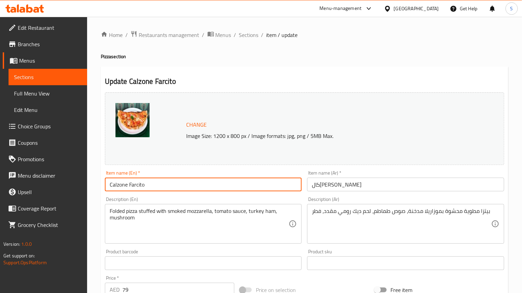
click at [171, 188] on input "Calzone Farcito" at bounding box center [203, 184] width 197 height 14
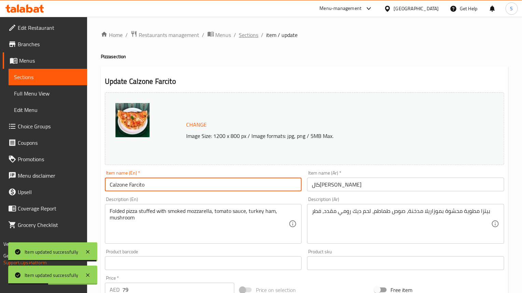
click at [253, 35] on span "Sections" at bounding box center [248, 35] width 19 height 8
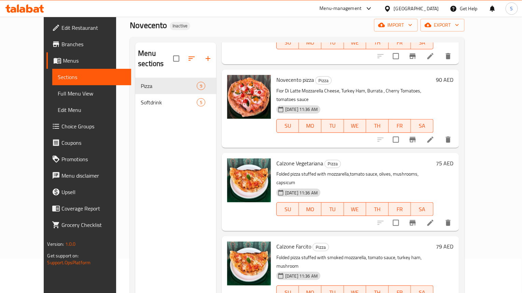
scroll to position [51, 0]
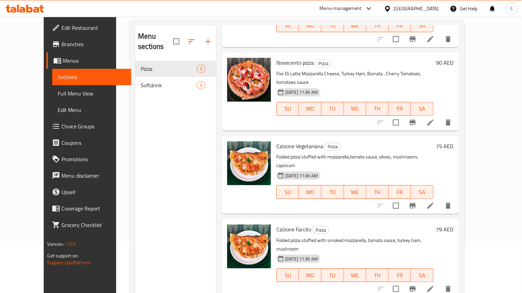
click at [440, 199] on li at bounding box center [430, 205] width 19 height 12
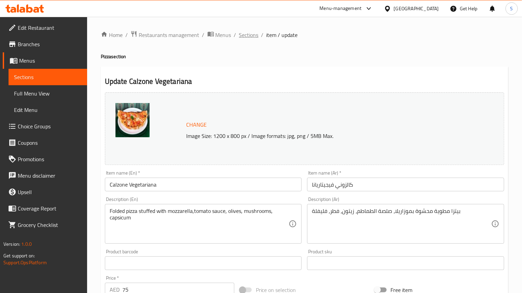
click at [249, 38] on span "Sections" at bounding box center [248, 35] width 19 height 8
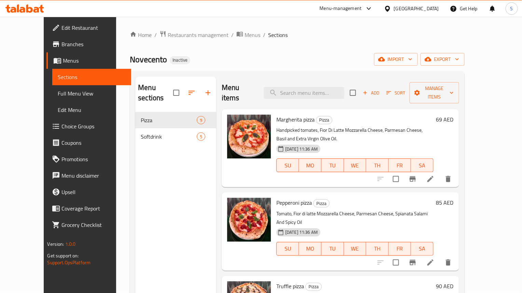
click at [269, 45] on div "Home / Restaurants management / Menus / Sections Novecento Inactive import expo…" at bounding box center [297, 202] width 335 height 344
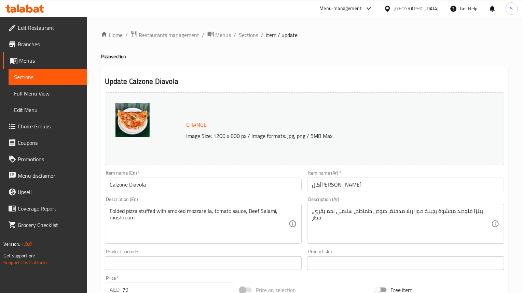
click at [323, 72] on div "Update Calzone Diavola Change Image Size: 1200 x 800 px / Image formats: jpg, p…" at bounding box center [305, 270] width 408 height 408
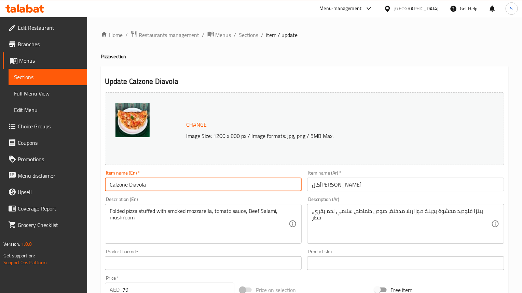
click at [184, 186] on input "Calzone Diavola" at bounding box center [203, 184] width 197 height 14
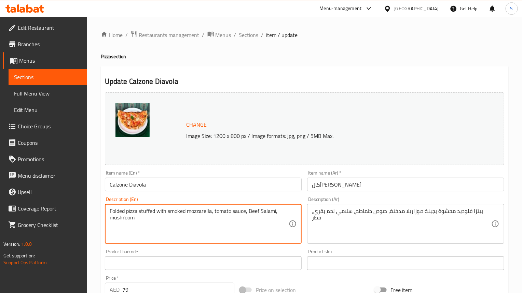
click at [167, 211] on textarea "Folded pizza stuffed with smoked mozzarella, tomato sauce, Beef Salami, mushroom" at bounding box center [200, 224] width 180 height 32
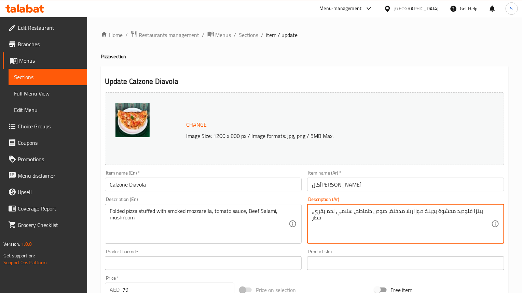
click at [459, 212] on textarea "بيتزا فلوديد محشوة بجبنة موزاريلا مدخنة، صوص طماطم، سلامي لحم بقري، فطر" at bounding box center [402, 224] width 180 height 32
paste textarea "طوية"
type textarea "بيتزا مطوية محشوة بجبنة موزاريلا مدخنة، صوص طماطم، سلامي لحم بقري، فطر"
click at [293, 187] on input "Calzone Diavola" at bounding box center [203, 184] width 197 height 14
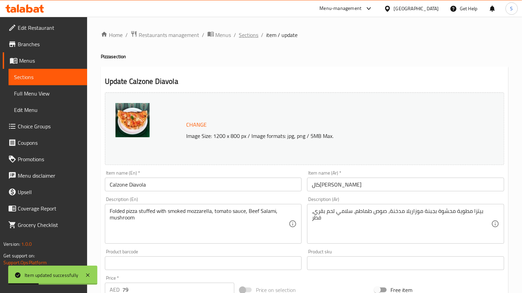
click at [248, 37] on span "Sections" at bounding box center [248, 35] width 19 height 8
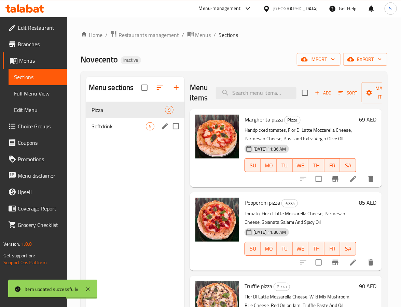
click at [160, 130] on div "Menu sections" at bounding box center [165, 126] width 10 height 10
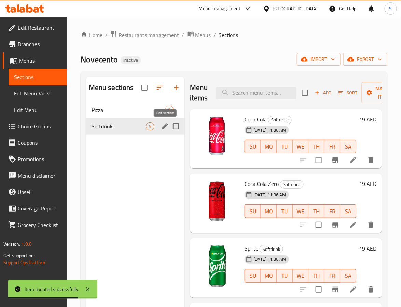
click at [167, 125] on icon "edit" at bounding box center [165, 126] width 6 height 6
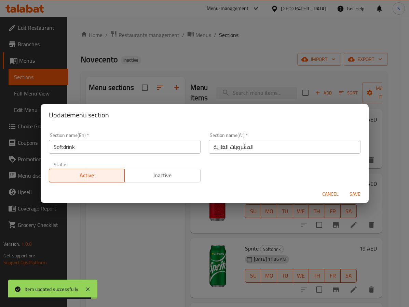
click at [63, 151] on input "Softdrink" at bounding box center [125, 147] width 152 height 14
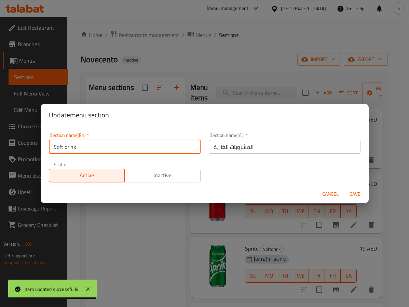
type input "Soft drink"
click at [344, 188] on button "Save" at bounding box center [355, 194] width 22 height 13
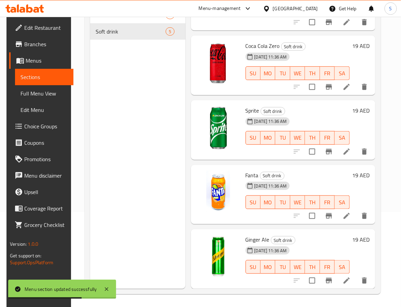
scroll to position [96, 0]
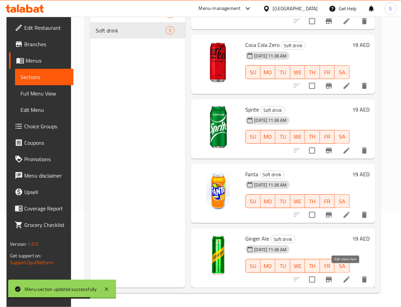
click at [345, 276] on icon at bounding box center [347, 279] width 6 height 6
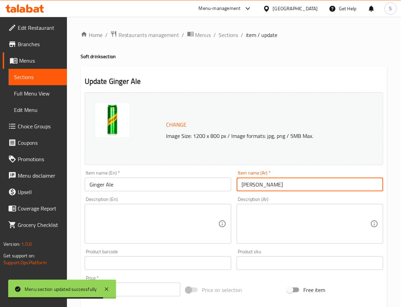
click at [275, 183] on input "جينجر آلي" at bounding box center [310, 184] width 147 height 14
paste input "مشروب زنجبيل"
type input "مشروب زنجبيل"
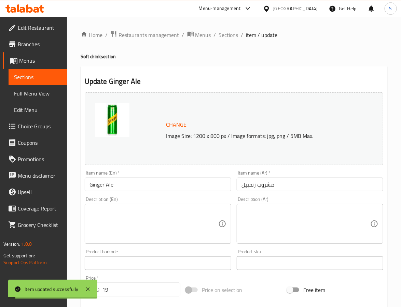
click at [214, 36] on li "/" at bounding box center [215, 35] width 2 height 8
click at [223, 31] on span "Sections" at bounding box center [228, 35] width 19 height 8
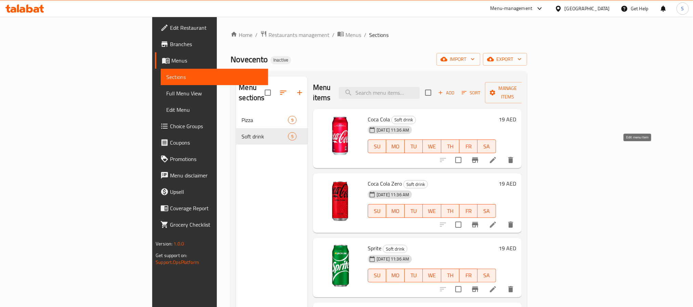
click at [496, 157] on icon at bounding box center [493, 160] width 6 height 6
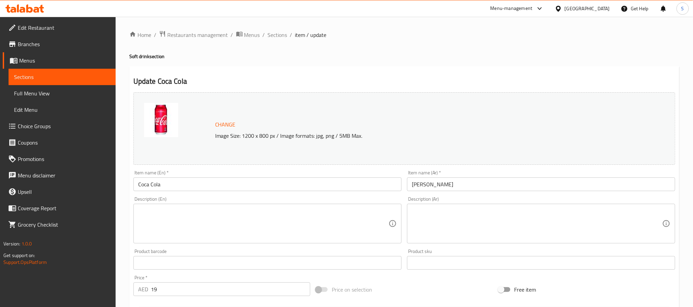
click at [172, 184] on input "Coca Cola" at bounding box center [267, 184] width 268 height 14
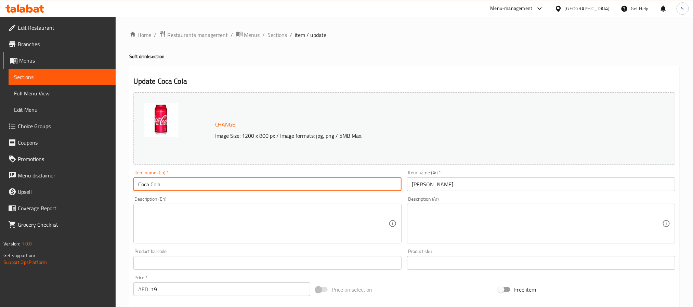
click at [172, 184] on input "Coca Cola" at bounding box center [267, 184] width 268 height 14
click at [297, 224] on textarea at bounding box center [263, 224] width 250 height 32
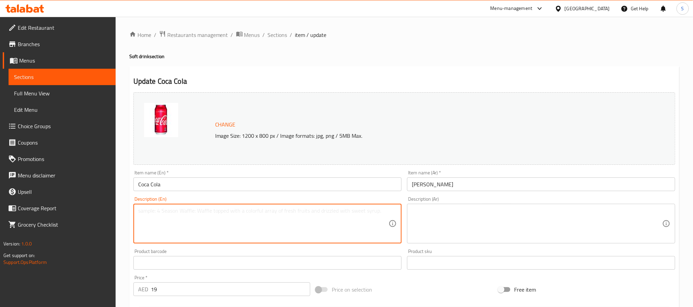
paste textarea "Carbonated soft drink"
type textarea "Carbonated soft drink"
click at [489, 221] on textarea at bounding box center [537, 224] width 250 height 32
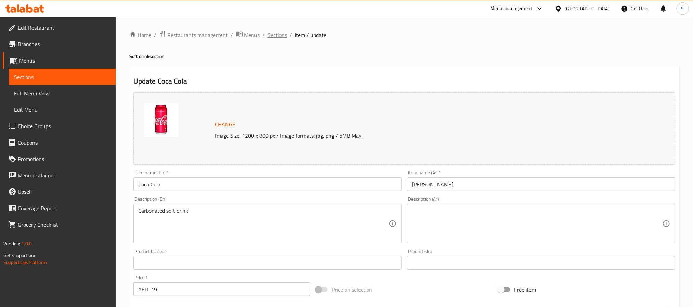
click at [274, 36] on span "Sections" at bounding box center [277, 35] width 19 height 8
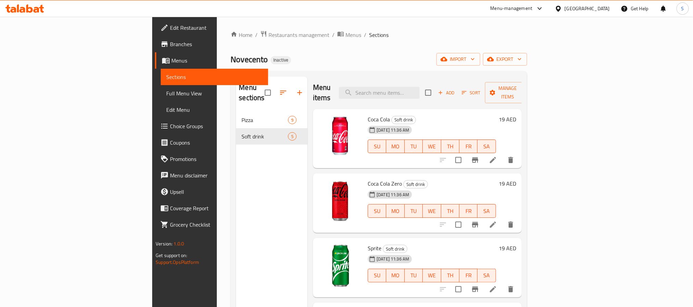
drag, startPoint x: 59, startPoint y: 30, endPoint x: 64, endPoint y: 6, distance: 23.9
click at [170, 30] on span "Edit Restaurant" at bounding box center [216, 28] width 92 height 8
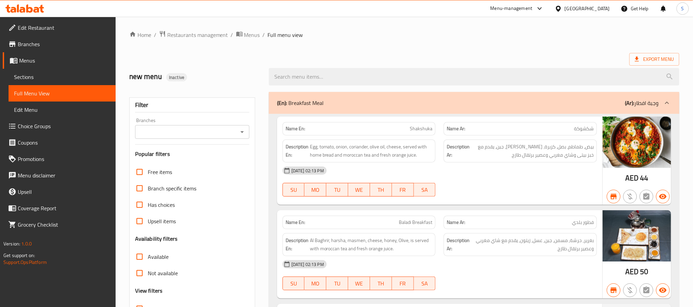
click at [37, 9] on icon at bounding box center [37, 10] width 6 height 6
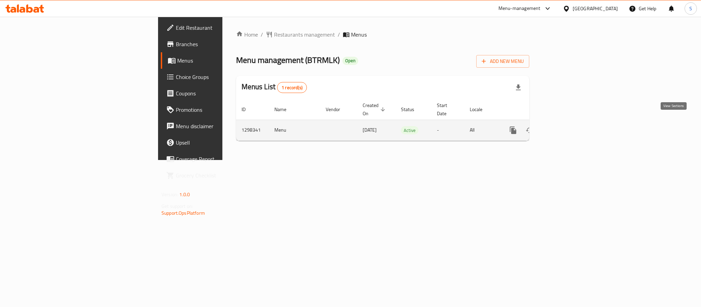
click at [566, 126] on icon "enhanced table" at bounding box center [562, 130] width 8 height 8
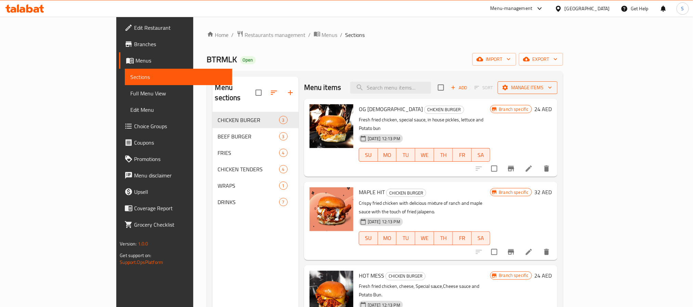
click at [552, 86] on span "Manage items" at bounding box center [527, 87] width 49 height 9
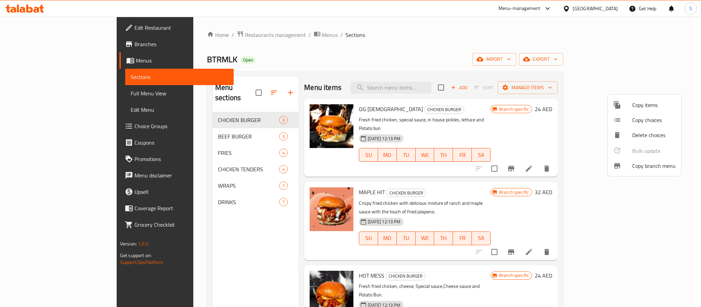
click at [646, 165] on span "Copy branch menu" at bounding box center [653, 166] width 43 height 8
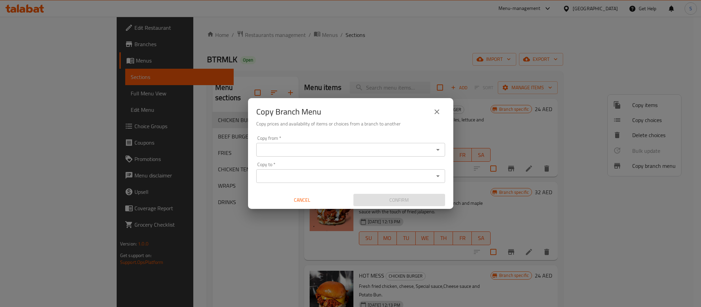
click at [298, 141] on div "Copy from   * Copy from *" at bounding box center [350, 146] width 189 height 21
click at [294, 146] on input "Copy from   *" at bounding box center [344, 150] width 173 height 10
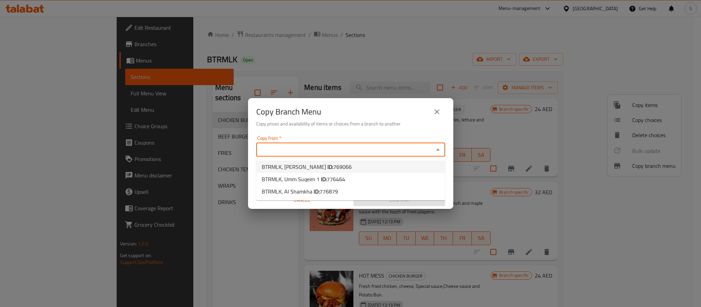
click at [284, 165] on span "BTRMLK, Al Hosn ID: 769066" at bounding box center [307, 167] width 90 height 8
type input "BTRMLK, Al Hosn"
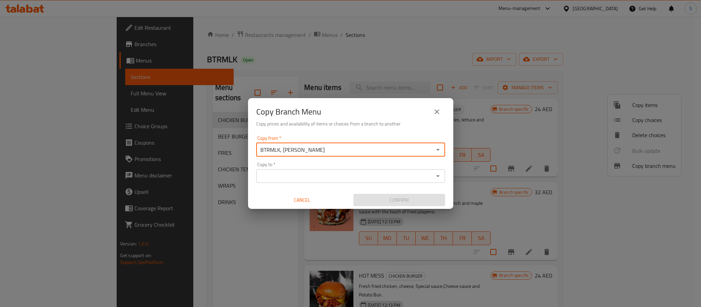
click at [345, 175] on input "Copy to   *" at bounding box center [344, 176] width 173 height 10
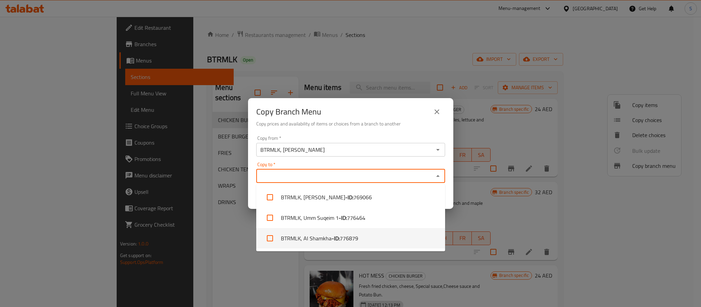
click at [356, 235] on span "776879" at bounding box center [349, 238] width 18 height 8
checkbox input "true"
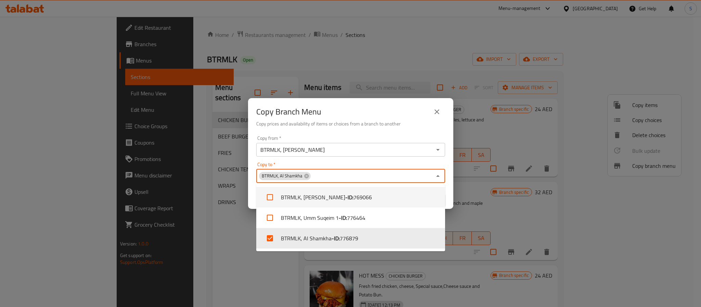
click at [397, 120] on h6 "Copy prices and availability of items or choices from a branch to another" at bounding box center [350, 124] width 189 height 8
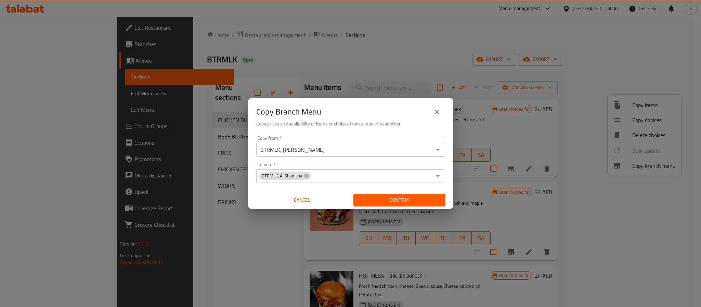
click at [403, 200] on span "Confirm" at bounding box center [399, 200] width 81 height 9
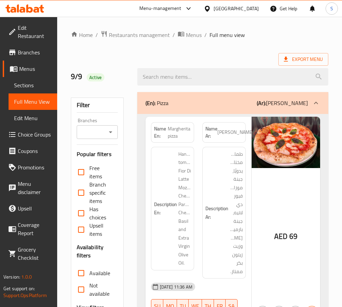
drag, startPoint x: 239, startPoint y: 211, endPoint x: 176, endPoint y: 222, distance: 63.4
click at [239, 211] on span "طماطم مختارة يدويًا، جبنة موزاريلا فيور دي لاتيه، جبنة بارميزان، [PERSON_NAME] …" at bounding box center [235, 213] width 13 height 126
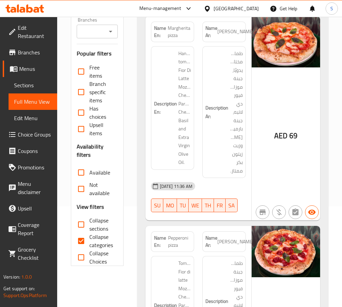
scroll to position [103, 0]
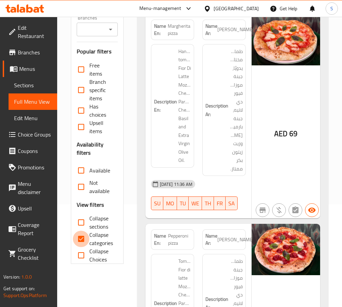
click at [80, 241] on input "Collapse categories" at bounding box center [81, 238] width 16 height 16
checkbox input "false"
click at [83, 225] on input "Collapse sections" at bounding box center [81, 222] width 16 height 16
checkbox input "true"
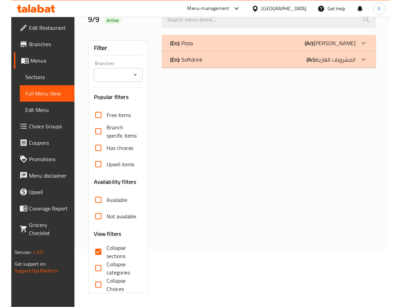
scroll to position [58, 0]
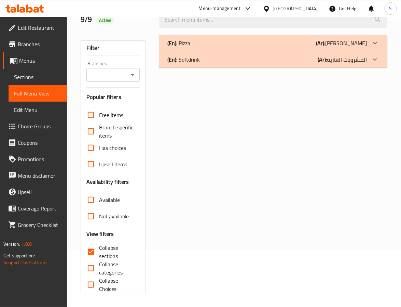
click at [202, 59] on div "(En): Softdrink (Ar): المشروبات الغازية" at bounding box center [268, 59] width 200 height 8
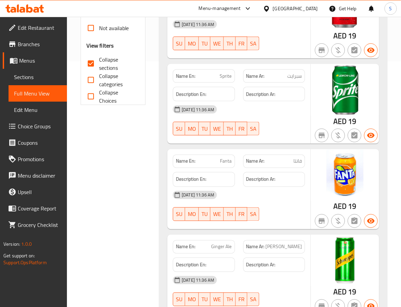
scroll to position [263, 0]
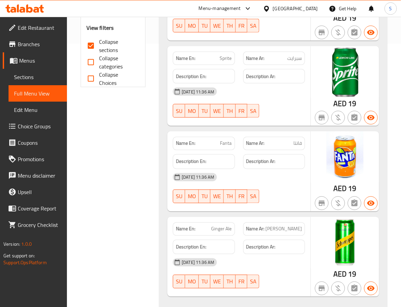
click at [218, 231] on span "Ginger Ale" at bounding box center [222, 228] width 21 height 7
copy span "Ginger Ale"
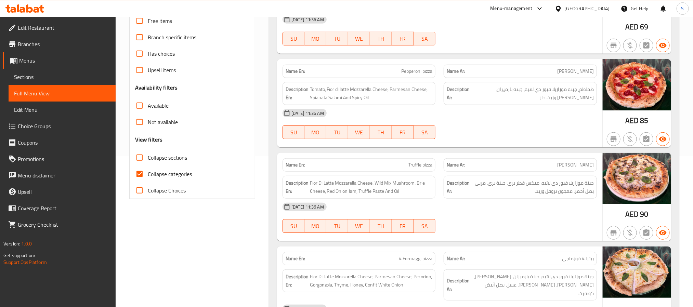
scroll to position [154, 0]
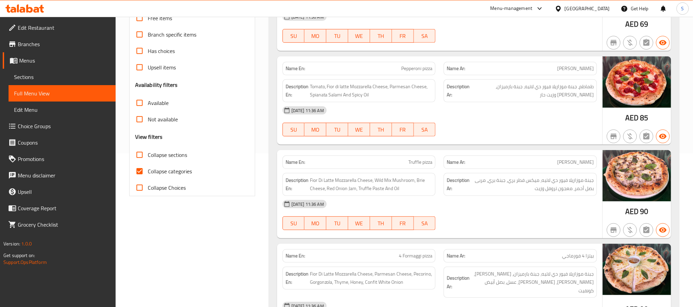
click at [136, 173] on input "Collapse categories" at bounding box center [139, 171] width 16 height 16
checkbox input "false"
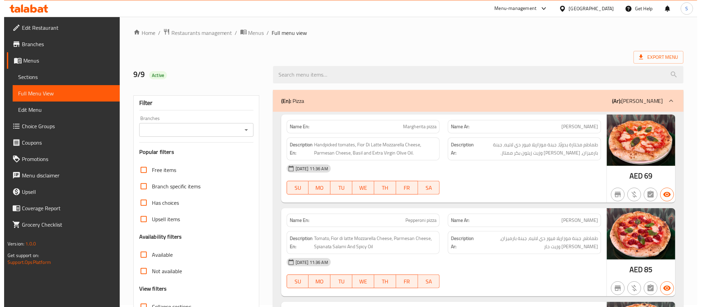
scroll to position [0, 0]
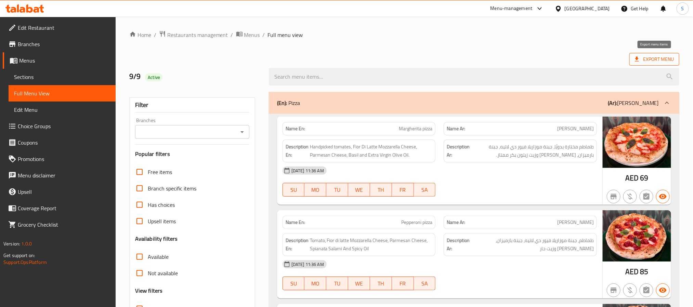
click at [401, 53] on span "Export Menu" at bounding box center [654, 59] width 50 height 13
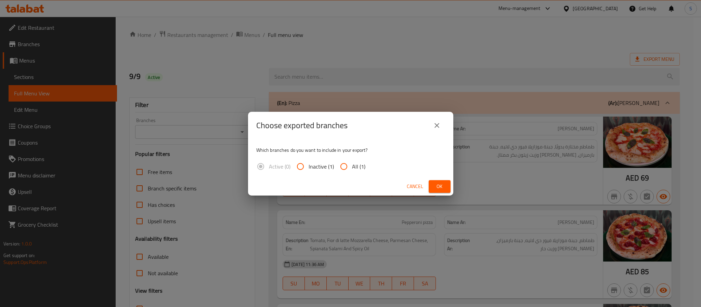
click at [352, 169] on span "All (1)" at bounding box center [358, 166] width 13 height 8
click at [351, 169] on input "All (1)" at bounding box center [343, 166] width 16 height 16
radio input "true"
click at [401, 187] on span "Ok" at bounding box center [439, 186] width 11 height 9
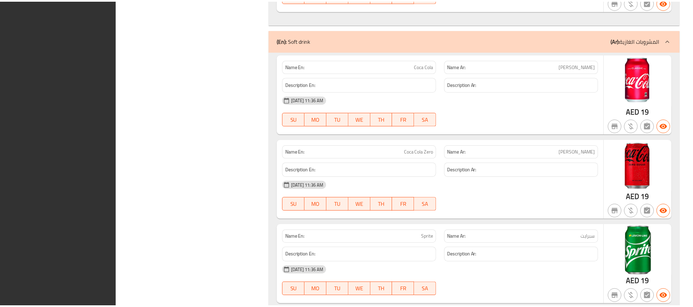
scroll to position [1148, 0]
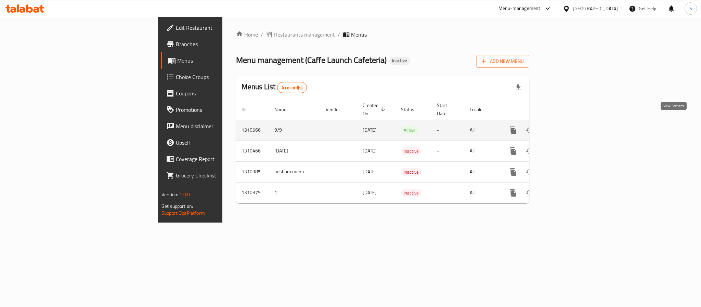
click at [566, 126] on icon "enhanced table" at bounding box center [562, 130] width 8 height 8
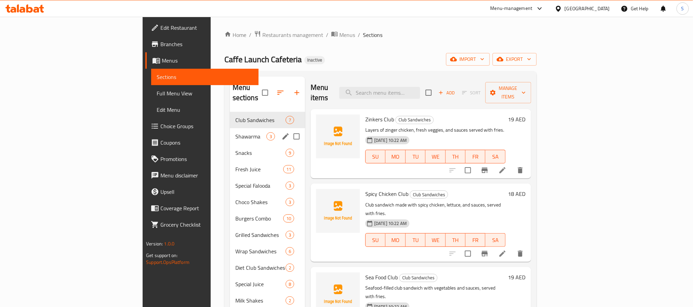
scroll to position [51, 0]
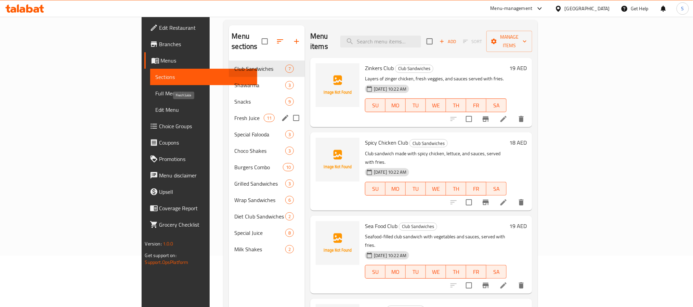
drag, startPoint x: 196, startPoint y: 107, endPoint x: 201, endPoint y: 98, distance: 10.0
click at [234, 114] on span "Fresh Juice" at bounding box center [248, 118] width 29 height 8
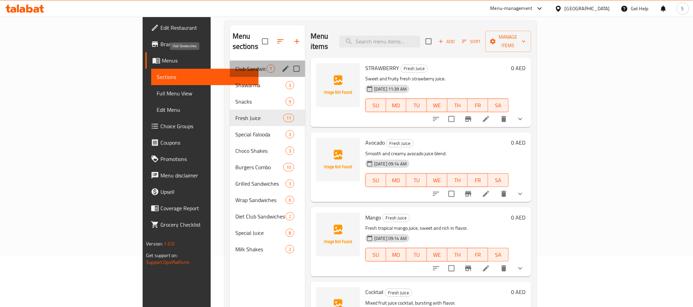
click at [235, 65] on span "Club Sandwiches" at bounding box center [250, 69] width 31 height 8
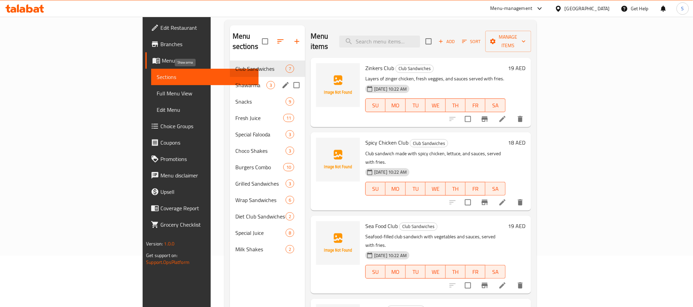
click at [235, 81] on span "Shawarma" at bounding box center [250, 85] width 31 height 8
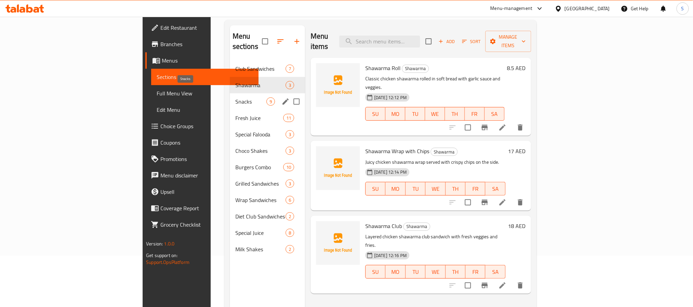
click at [235, 97] on span "Snacks" at bounding box center [250, 101] width 31 height 8
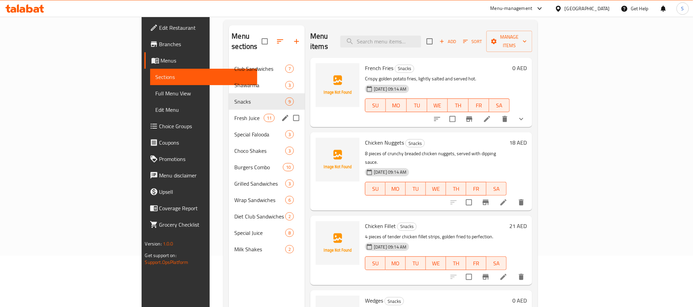
click at [229, 113] on div "Fresh Juice 11" at bounding box center [267, 118] width 76 height 16
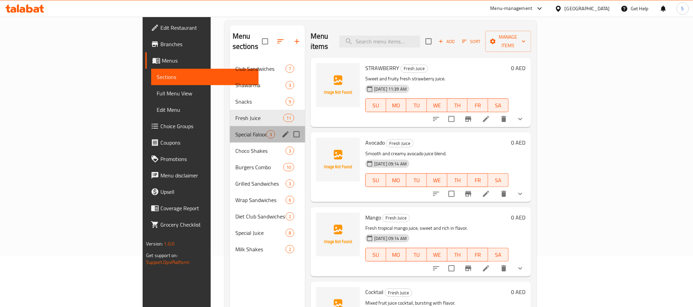
click at [230, 131] on div "Special Falooda 3" at bounding box center [267, 134] width 75 height 16
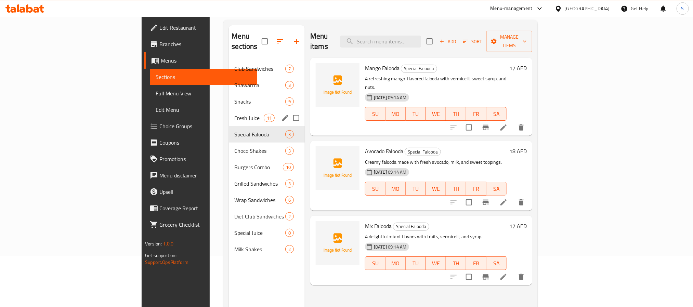
click at [229, 110] on div "Fresh Juice 11" at bounding box center [267, 118] width 76 height 16
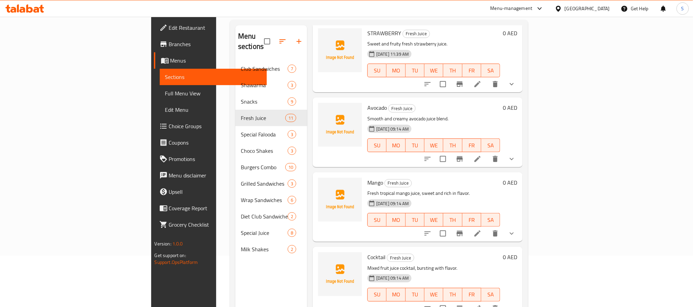
scroll to position [103, 0]
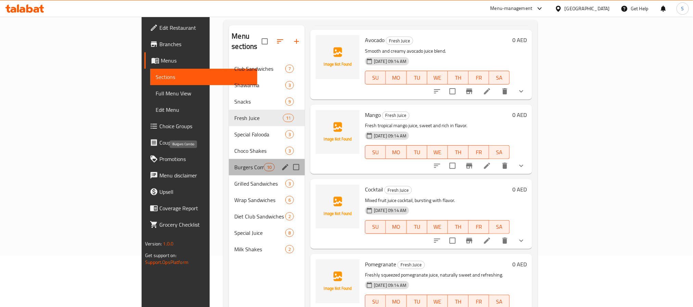
click at [234, 163] on span "Burgers Combo" at bounding box center [248, 167] width 29 height 8
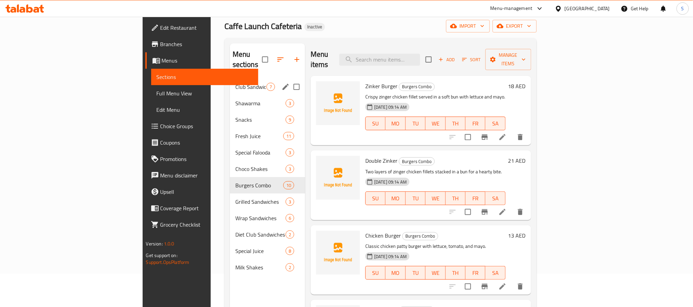
scroll to position [51, 0]
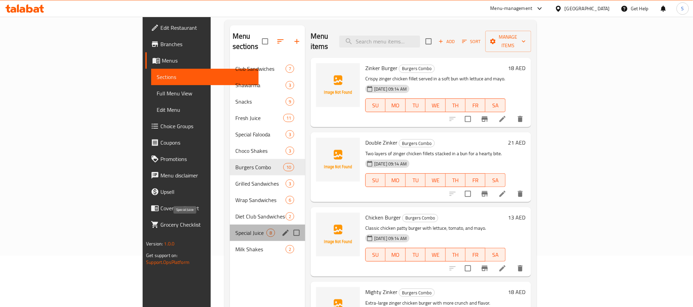
click at [235, 229] on span "Special Juice" at bounding box center [250, 233] width 31 height 8
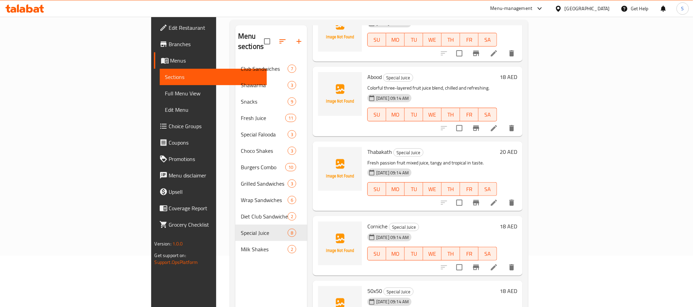
scroll to position [103, 0]
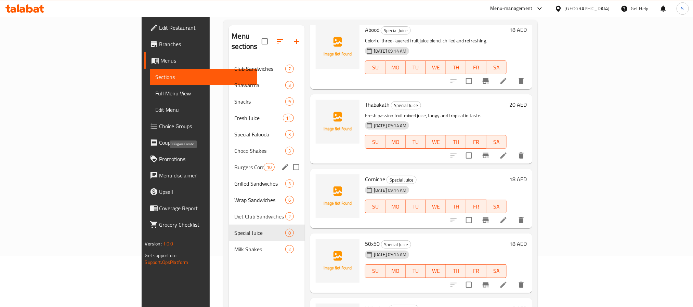
click at [234, 163] on span "Burgers Combo" at bounding box center [248, 167] width 29 height 8
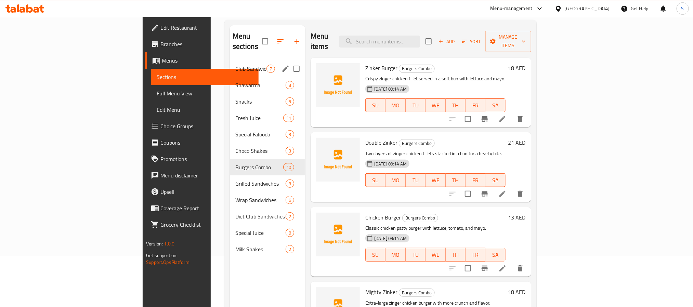
click at [235, 65] on span "Club Sandwiches" at bounding box center [250, 69] width 31 height 8
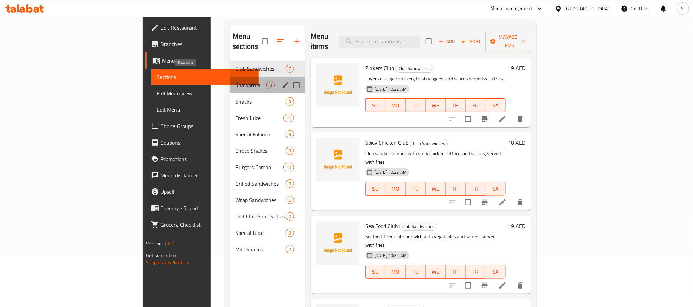
click at [235, 81] on span "Shawarma" at bounding box center [250, 85] width 31 height 8
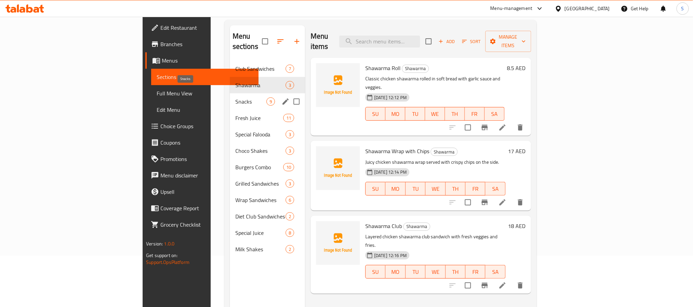
click at [235, 97] on span "Snacks" at bounding box center [250, 101] width 31 height 8
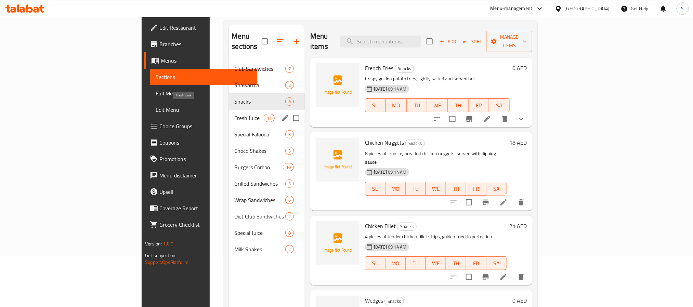
click at [234, 114] on span "Fresh Juice" at bounding box center [248, 118] width 29 height 8
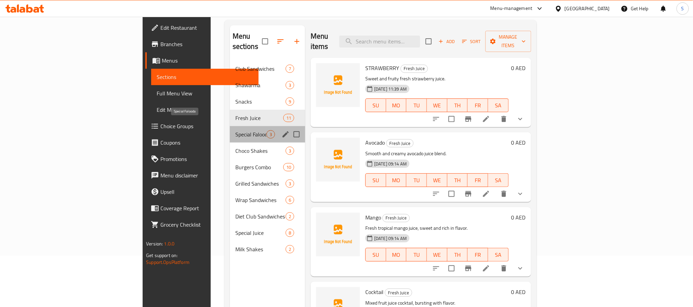
click at [235, 130] on span "Special Falooda" at bounding box center [250, 134] width 31 height 8
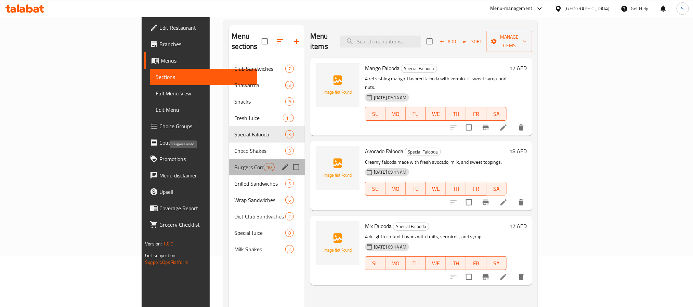
click at [234, 163] on span "Burgers Combo" at bounding box center [248, 167] width 29 height 8
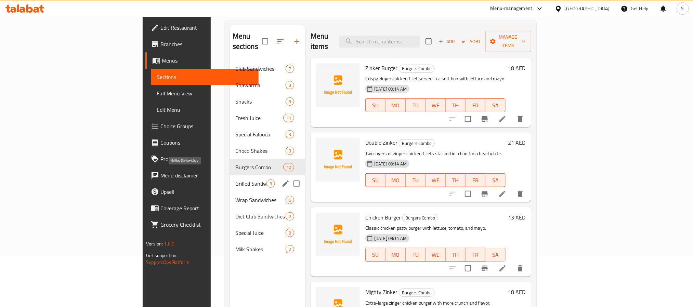
click at [235, 180] on span "Grilled Sandwiches" at bounding box center [250, 184] width 31 height 8
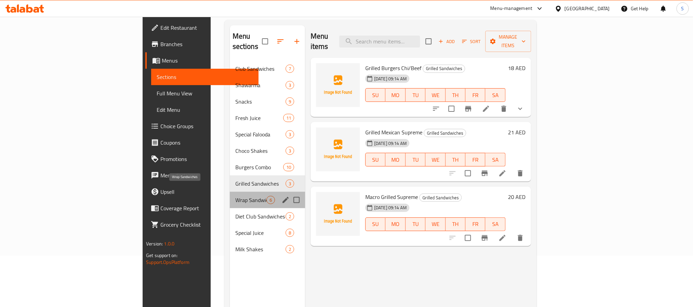
click at [235, 196] on span "Wrap Sandwiches" at bounding box center [250, 200] width 31 height 8
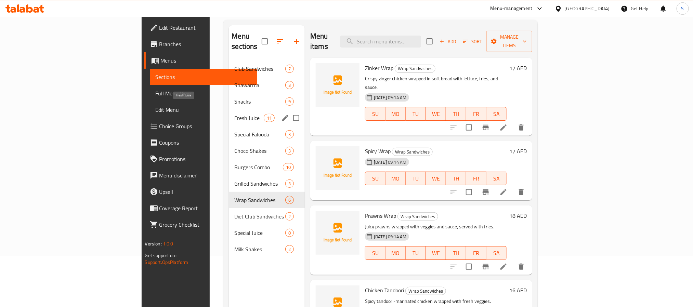
click at [234, 114] on span "Fresh Juice" at bounding box center [248, 118] width 29 height 8
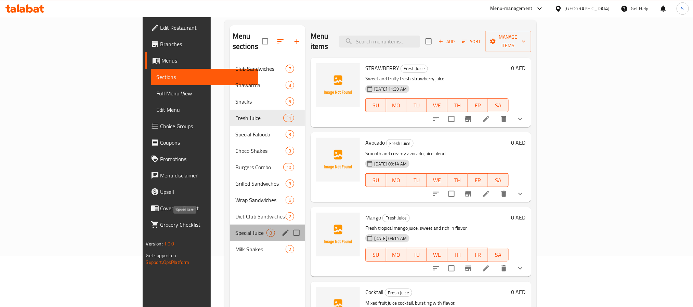
click at [235, 229] on span "Special Juice" at bounding box center [250, 233] width 31 height 8
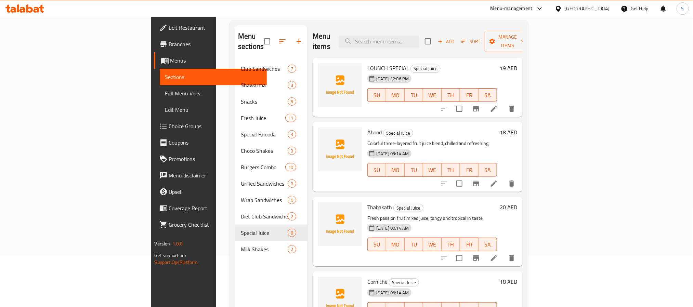
drag, startPoint x: 57, startPoint y: 95, endPoint x: 129, endPoint y: 16, distance: 107.2
click at [165, 95] on span "Full Menu View" at bounding box center [213, 93] width 96 height 8
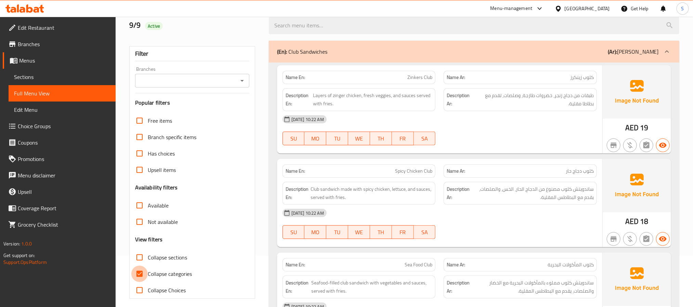
click at [132, 276] on input "Collapse categories" at bounding box center [139, 274] width 16 height 16
checkbox input "false"
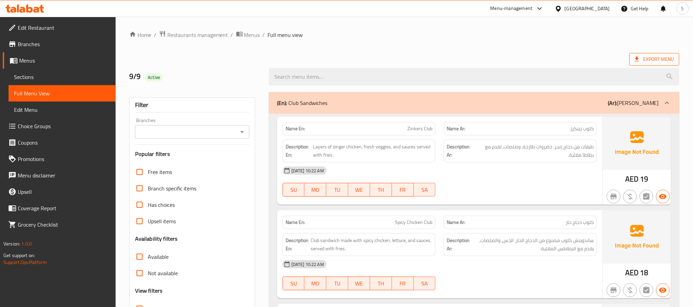
click at [655, 63] on span "Export Menu" at bounding box center [654, 59] width 39 height 9
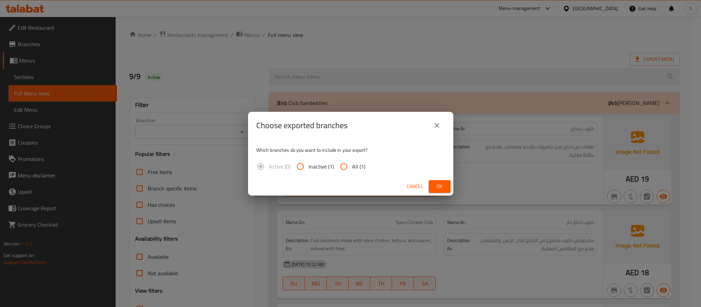
click at [354, 171] on span "All (1)" at bounding box center [358, 166] width 13 height 8
click at [352, 171] on input "All (1)" at bounding box center [343, 166] width 16 height 16
radio input "true"
click at [431, 184] on button "Ok" at bounding box center [439, 186] width 22 height 13
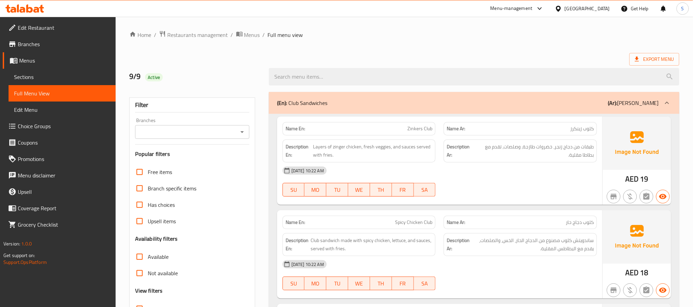
click at [656, 61] on span "Export Menu" at bounding box center [654, 59] width 39 height 9
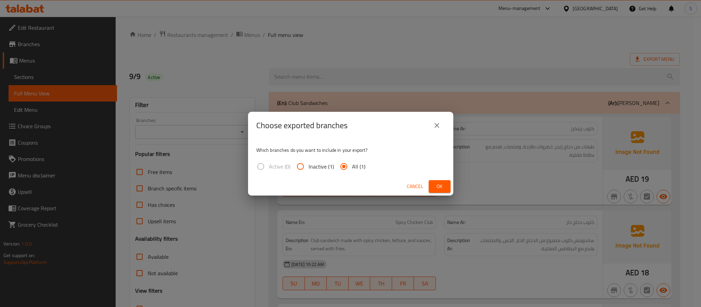
click at [444, 184] on span "Ok" at bounding box center [439, 186] width 11 height 9
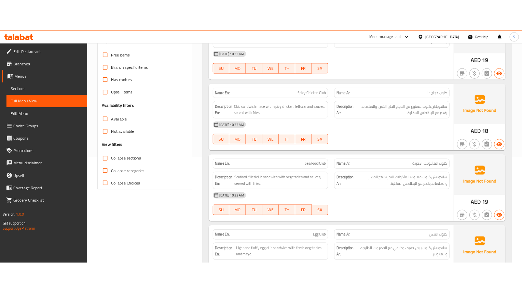
scroll to position [103, 0]
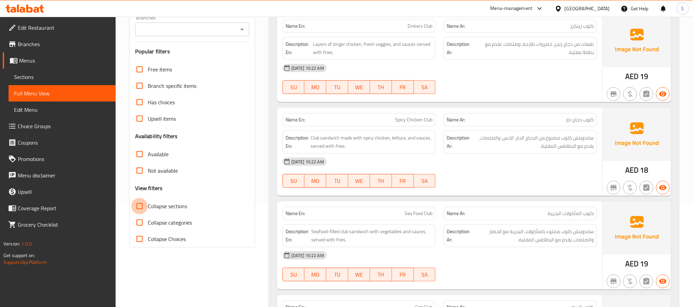
click at [147, 207] on input "Collapse sections" at bounding box center [139, 206] width 16 height 16
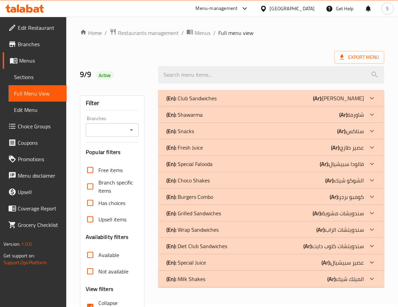
scroll to position [0, 0]
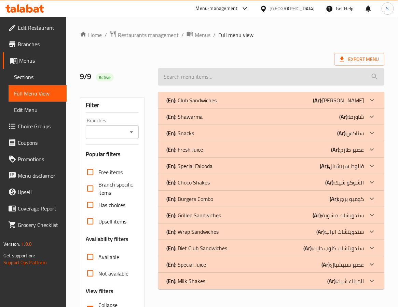
drag, startPoint x: 221, startPoint y: 54, endPoint x: 171, endPoint y: 78, distance: 54.6
click at [221, 54] on div "Export Menu" at bounding box center [232, 59] width 305 height 13
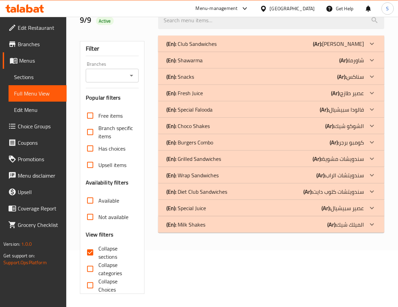
scroll to position [58, 0]
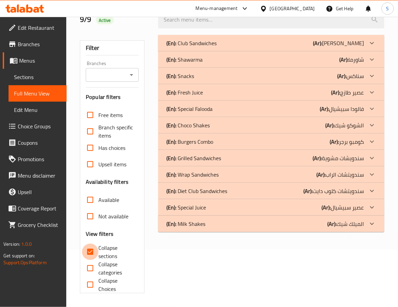
click at [93, 253] on input "Collapse sections" at bounding box center [90, 251] width 16 height 16
checkbox input "false"
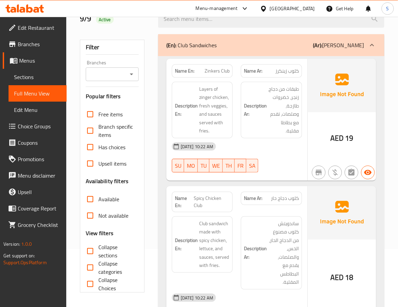
scroll to position [0, 0]
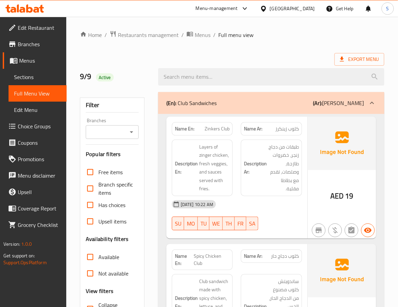
click at [123, 81] on h2 "9/9 Active" at bounding box center [115, 76] width 70 height 10
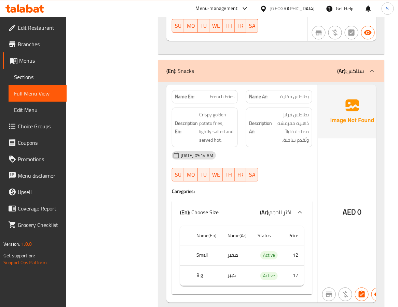
scroll to position [1378, 0]
click at [250, 160] on div "[DATE] 09:14 AM" at bounding box center [242, 154] width 149 height 16
click at [278, 132] on span "بطاطس فرايز ذهبية مقرمشة، مملحة قليلاً وتُقدم ساخنة." at bounding box center [292, 127] width 36 height 34
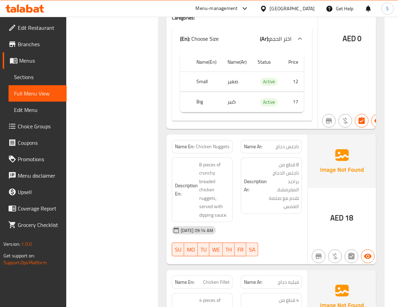
click at [260, 194] on strong "Description Ar:" at bounding box center [255, 185] width 23 height 17
click at [221, 150] on span "Chicken Nuggets" at bounding box center [213, 146] width 34 height 7
copy span "Chicken Nuggets"
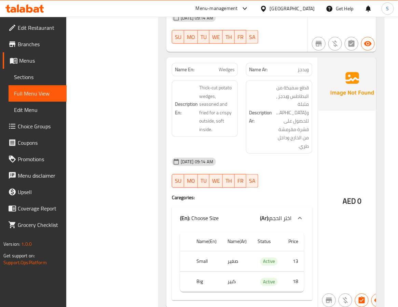
scroll to position [1905, 0]
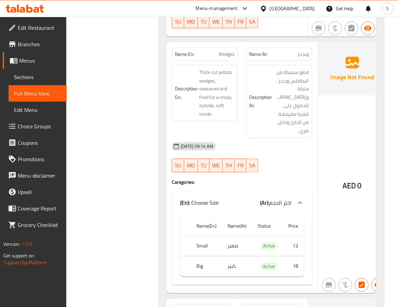
click at [322, 139] on div "AED 0" at bounding box center [352, 167] width 68 height 251
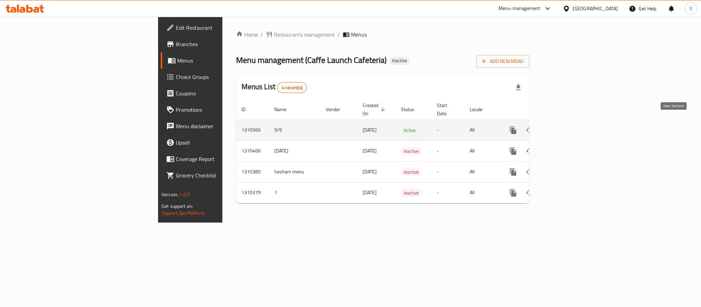
click at [566, 126] on icon "enhanced table" at bounding box center [562, 130] width 8 height 8
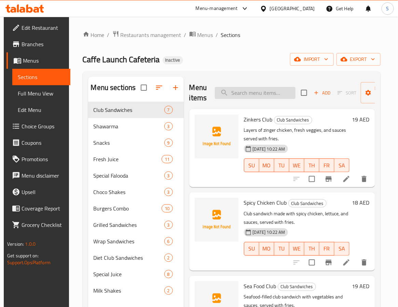
click at [241, 95] on input "search" at bounding box center [255, 93] width 81 height 12
paste input "Chicken Nuggets"
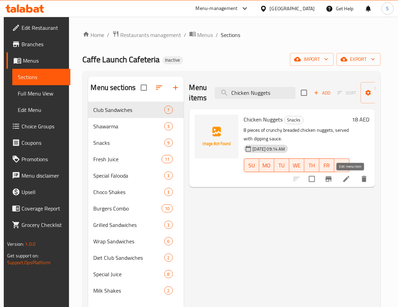
type input "Chicken Nuggets"
click at [350, 181] on icon at bounding box center [347, 179] width 6 height 6
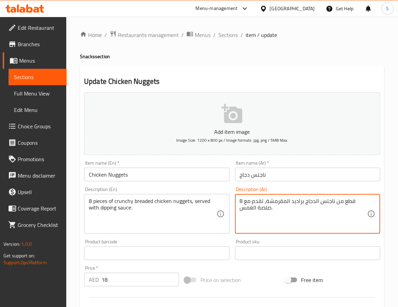
click at [273, 204] on textarea "8 قطع من ناجتس الدجاج براديد المقرمشة، تقدم مع صلصة الغمس." at bounding box center [304, 214] width 128 height 32
click at [167, 195] on div "8 pieces of crunchy breaded chicken nuggets, served with dipping sauce. Descrip…" at bounding box center [156, 214] width 145 height 40
click at [310, 207] on textarea "8 قطع من ناجتس الدجاج براديد المقرمشة، تقدم مع صلصة الغمس." at bounding box center [304, 214] width 128 height 32
click at [312, 201] on textarea "8 قطع من ناجتس الدجاج براديد المقرمشة، تقدم مع صلصة الغمس." at bounding box center [304, 214] width 128 height 32
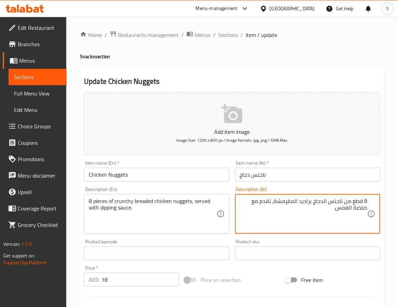
click at [312, 201] on textarea "8 قطع من ناجتس الدجاج براديد المقرمشة، تقدم مع صلصة الغمس." at bounding box center [304, 214] width 128 height 32
click at [304, 204] on textarea "8 قطع من ناجتس الدجاج المقرمشة، تقدم مع صلصة الغمس." at bounding box center [304, 214] width 128 height 32
type textarea "8 قطع من ناجتس الدجاج كرانشي بالبقسماط، تقدم مع صلصة الغمس."
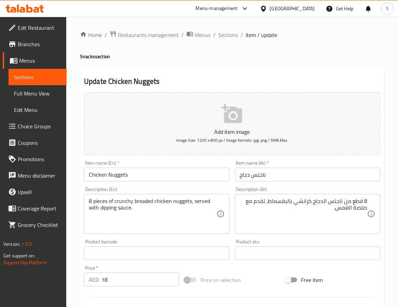
click at [239, 66] on div "Home / Restaurants management / Menus / Sections / item / update Snacks section…" at bounding box center [232, 249] width 305 height 439
click at [161, 180] on input "Chicken Nuggets" at bounding box center [156, 175] width 145 height 14
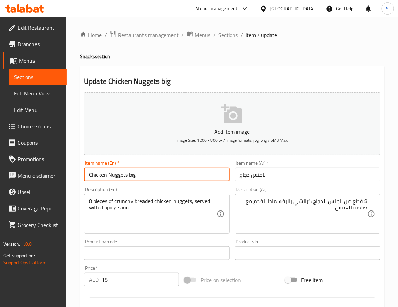
type input "Chicken Nuggets big"
click at [311, 176] on input "ناجتس دجاج" at bounding box center [307, 175] width 145 height 14
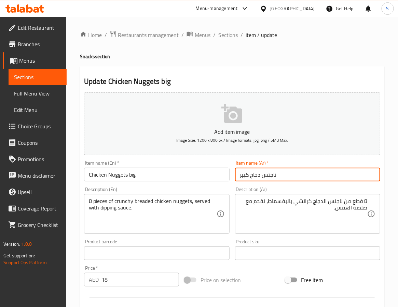
type input "ناجتس دجاج كبير"
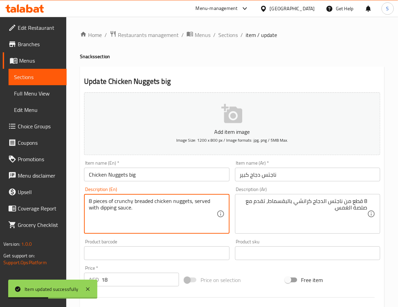
click at [170, 203] on textarea "8 pieces of crunchy breaded chicken nuggets, served with dipping sauce." at bounding box center [153, 214] width 128 height 32
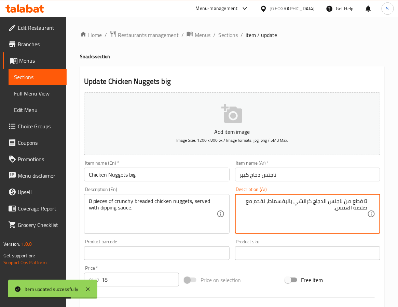
click at [347, 211] on textarea "8 قطع من ناجتس الدجاج كرانشي بالبقسماط، تقدم مع صلصة الغمس." at bounding box center [304, 214] width 128 height 32
paste textarea "غمي"
type textarea "8 قطع من ناجتس الدجاج كرانشي بالبقسماط، تقدم مع صلصة التغميس."
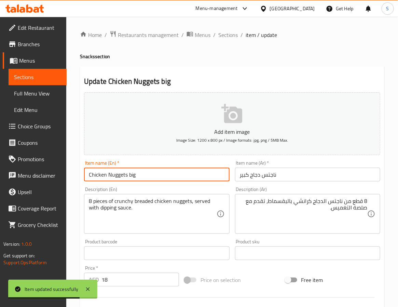
click at [142, 174] on input "Chicken Nuggets big" at bounding box center [156, 175] width 145 height 14
click at [149, 177] on input "Chicken Nuggets big" at bounding box center [156, 175] width 145 height 14
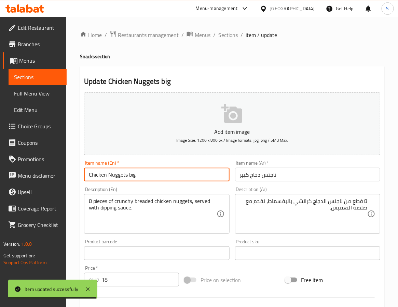
click at [206, 175] on input "Chicken Nuggets big" at bounding box center [156, 175] width 145 height 14
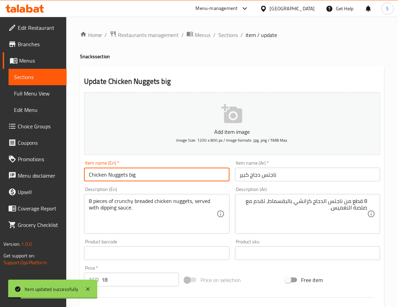
drag, startPoint x: 231, startPoint y: 38, endPoint x: 35, endPoint y: 62, distance: 197.3
click at [231, 38] on span "Sections" at bounding box center [227, 35] width 19 height 8
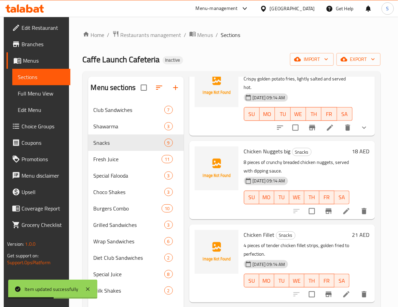
scroll to position [103, 0]
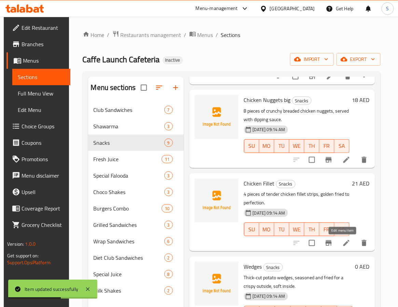
click at [344, 241] on icon at bounding box center [347, 243] width 6 height 6
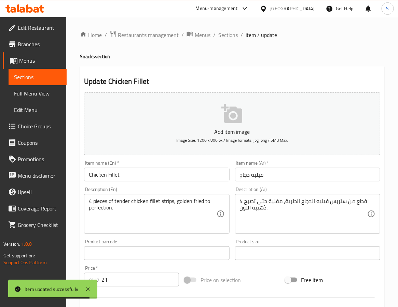
click at [236, 64] on div "Home / Restaurants management / Menus / Sections / item / update Snacks section…" at bounding box center [232, 249] width 305 height 439
click at [151, 172] on input "Chicken Fillet" at bounding box center [156, 175] width 145 height 14
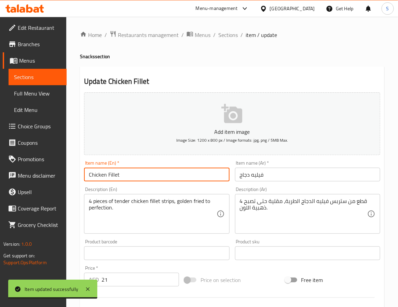
click at [151, 172] on input "Chicken Fillet" at bounding box center [156, 175] width 145 height 14
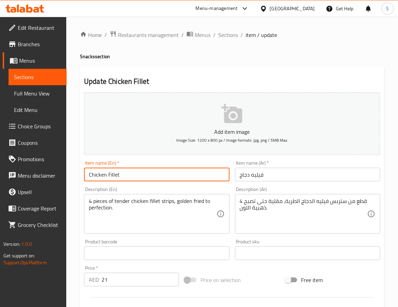
click at [187, 181] on input "Chicken Fillet" at bounding box center [156, 175] width 145 height 14
type input "Chicken Fillet big"
click at [293, 182] on div "Item name (Ar)   * فيليه دجاج Item name (Ar) *" at bounding box center [307, 171] width 151 height 26
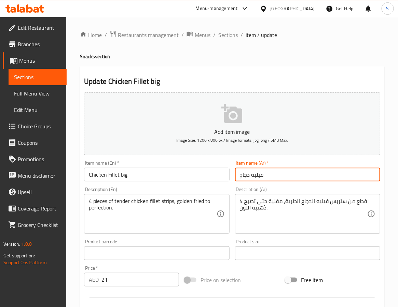
click at [302, 174] on input "فيليه دجاج" at bounding box center [307, 175] width 145 height 14
type input "فيليه دجاج كبير"
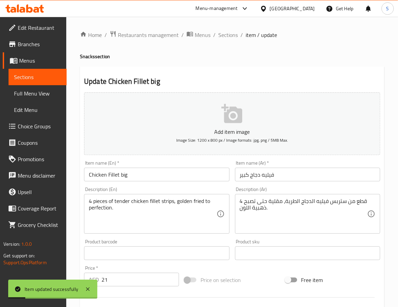
click at [289, 62] on div "Home / Restaurants management / Menus / Sections / item / update Snacks section…" at bounding box center [232, 249] width 305 height 439
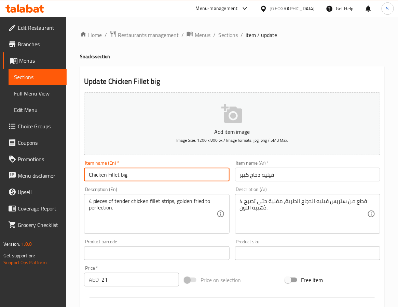
click at [135, 175] on input "Chicken Fillet big" at bounding box center [156, 175] width 145 height 14
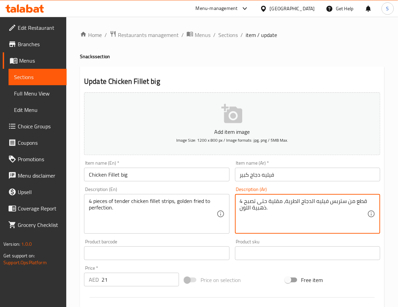
click at [282, 205] on textarea "4 قطع من ستربس فيليه الدجاج الطرية، مقلية حتى تصبح ذهبية اللون." at bounding box center [304, 214] width 128 height 32
click at [336, 215] on textarea "4 قطع من ستربس فيليه الدجاج الطرية، مقلية حتى تصبح ذهبية اللون." at bounding box center [304, 214] width 128 height 32
click at [362, 209] on textarea "4 قطع من ستربس فيليه الدجاج الطرية، مقلية حتى تصبح ذهبية اللون." at bounding box center [304, 214] width 128 height 32
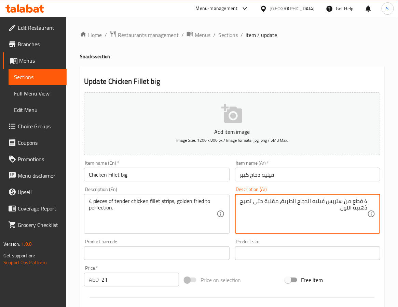
click at [347, 213] on textarea "4 قطع من ستربس فيليه الدجاج الطرية، مقلية حتى تصبح ذهبية اللون." at bounding box center [304, 214] width 128 height 32
type textarea "4 قطع من ستربس فيليه الدجاج الطرية، مقلية حتى تصبح ذهبية الي حد الكمال."
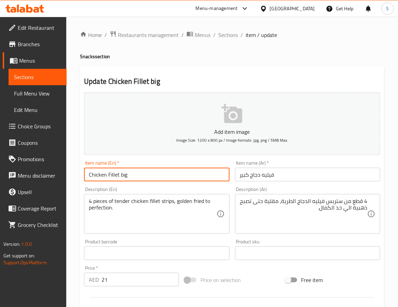
click at [191, 171] on input "Chicken Fillet big" at bounding box center [156, 175] width 145 height 14
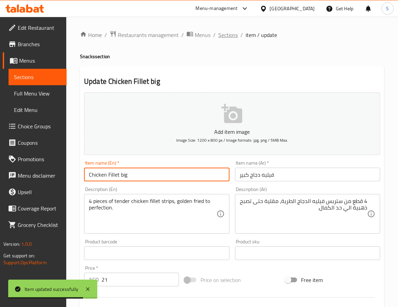
click at [226, 33] on span "Sections" at bounding box center [227, 35] width 19 height 8
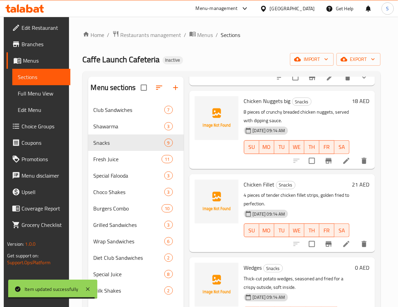
scroll to position [103, 0]
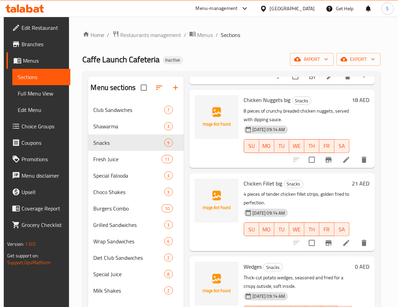
click at [274, 60] on div "Caffe Launch Cafeteria Inactive import export" at bounding box center [232, 59] width 298 height 13
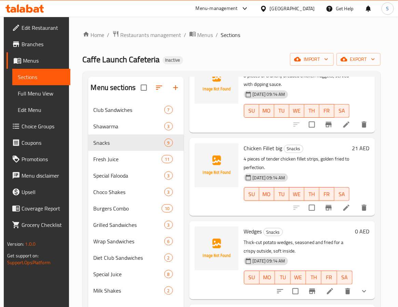
scroll to position [154, 0]
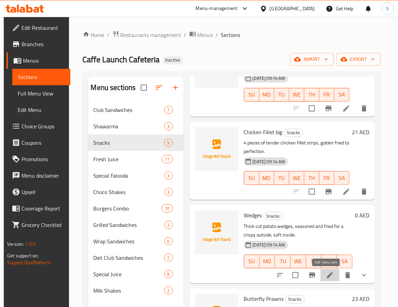
click at [328, 276] on icon at bounding box center [330, 275] width 8 height 8
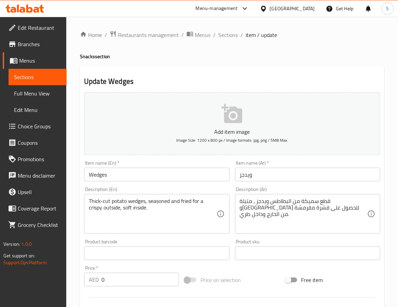
click at [197, 58] on h4 "Snacks section" at bounding box center [232, 56] width 305 height 7
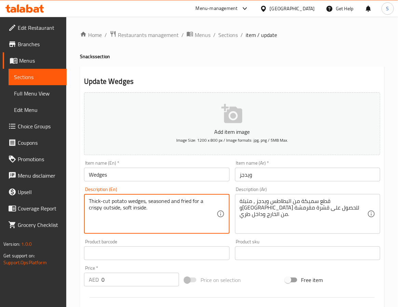
click at [185, 203] on textarea "Thick-cut potato wedges, seasoned and fried for a crispy outside, soft inside." at bounding box center [153, 214] width 128 height 32
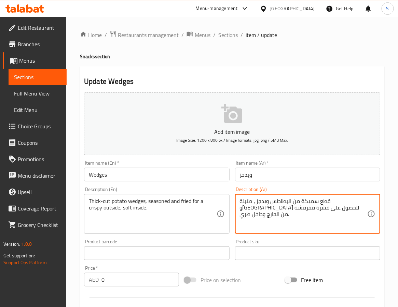
click at [321, 208] on textarea "قطع سميكة من البطاطس ويدجز ، متبلة ومقلية للحصول على قشرة مقرمشة من الخارج وداخ…" at bounding box center [304, 214] width 128 height 32
paste textarea "طبقة خارجية"
drag, startPoint x: 289, startPoint y: 209, endPoint x: 265, endPoint y: 212, distance: 24.1
click at [265, 212] on textarea "قطع سميكة من البطاطس ويدجز ، متبلة ومقلية للحصول على طبقة خارجية مقرمشة من الخا…" at bounding box center [304, 214] width 128 height 32
type textarea "قطع سميكة من البطاطس ويدجز ، متبلة ومقلية للحصول على طبقة خارجية مقرمشة وداخل ط…"
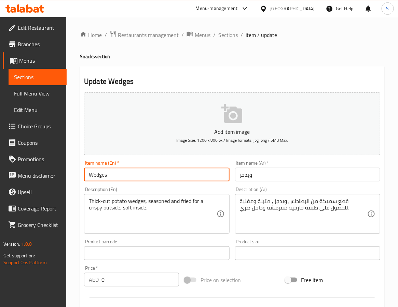
click at [143, 171] on input "Wedges" at bounding box center [156, 175] width 145 height 14
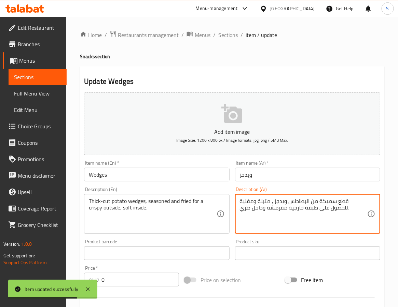
drag, startPoint x: 265, startPoint y: 209, endPoint x: 239, endPoint y: 209, distance: 26.0
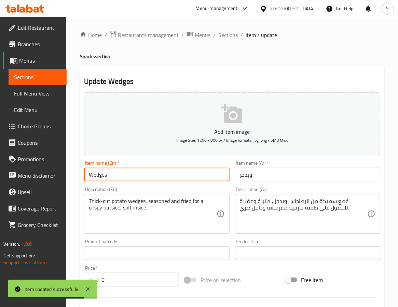
click at [157, 180] on input "Wedges" at bounding box center [156, 175] width 145 height 14
drag, startPoint x: 221, startPoint y: 34, endPoint x: 214, endPoint y: 22, distance: 13.8
click at [221, 34] on span "Sections" at bounding box center [227, 35] width 19 height 8
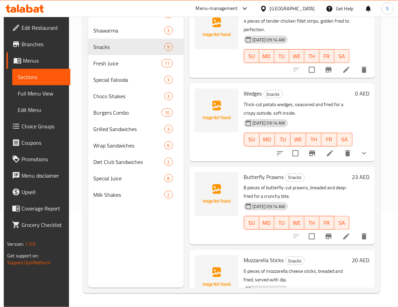
scroll to position [205, 0]
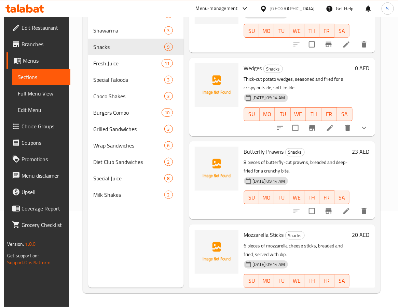
click at [343, 210] on icon at bounding box center [347, 211] width 8 height 8
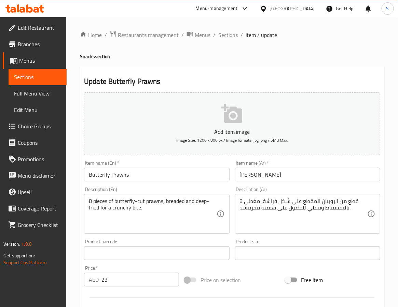
click at [149, 174] on input "Butterfly Prawns" at bounding box center [156, 175] width 145 height 14
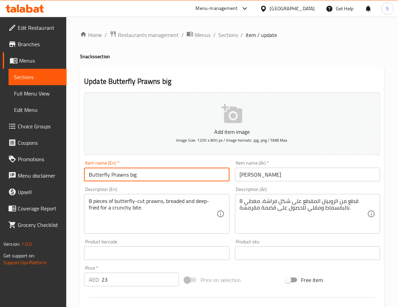
type input "Butterfly Prawns big"
click at [320, 181] on input "روبيان باترفلاي" at bounding box center [307, 175] width 145 height 14
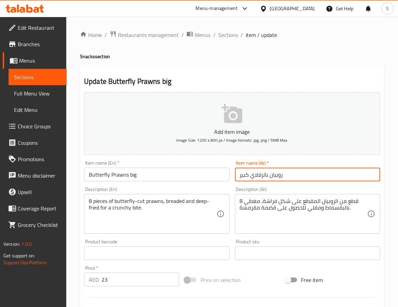
type input "روبيان باترفلاي كبير"
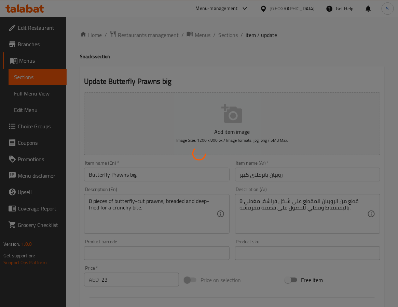
click at [213, 78] on div at bounding box center [199, 153] width 398 height 307
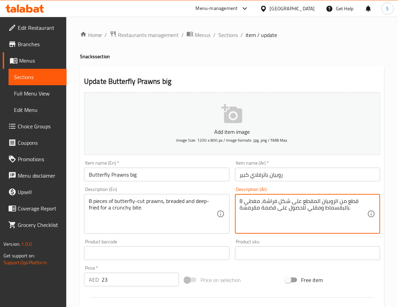
click at [320, 201] on textarea "8 قطع من الروبيان المقطع على شكل فراشة، مغطى بالبقسماط ومقلي للحصول على قضمة مق…" at bounding box center [304, 214] width 128 height 32
drag, startPoint x: 285, startPoint y: 201, endPoint x: 247, endPoint y: 201, distance: 38.6
click at [247, 201] on textarea "8 قطع من الروبيان بترفلاي المقطع على شكل فراشة، مغطى بالبقسماط ومقلي للحصول على…" at bounding box center [304, 214] width 128 height 32
click at [187, 177] on input "Butterfly Prawns big" at bounding box center [156, 175] width 145 height 14
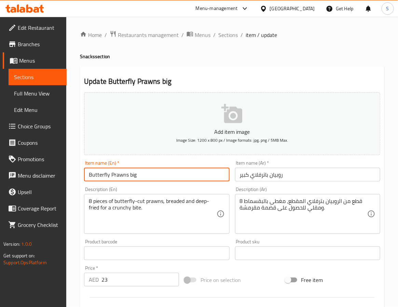
click at [187, 177] on input "Butterfly Prawns big" at bounding box center [156, 175] width 145 height 14
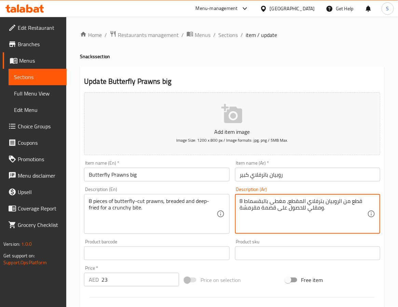
click at [280, 200] on textarea "8 قطع من الروبيان بترفلاي المقطع، مغطى بالبقسماط ومقلي للحصول على قضمة مقرمشة." at bounding box center [304, 214] width 128 height 32
click at [270, 211] on textarea "8 قطع من الروبيان بترفلاي المقطع بالبقسماط ومقلي للحصول على قضمة مقرمشة." at bounding box center [304, 214] width 128 height 32
click at [254, 209] on textarea "8 قطع من الروبيان بترفلاي المقطع بالبقسماط ومقلي للحصول على بايت مقرمشة." at bounding box center [304, 214] width 128 height 32
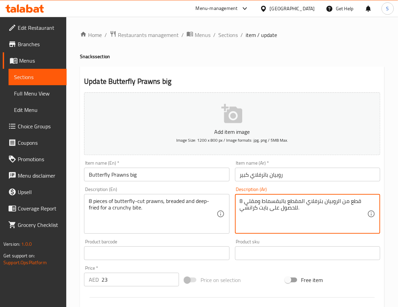
type textarea "8 قطع من الروبيان بترفلاي المقطع بالبقسماط ومقلي للحصول على بايت كرانشي."
click at [175, 181] on input "Butterfly Prawns big" at bounding box center [156, 175] width 145 height 14
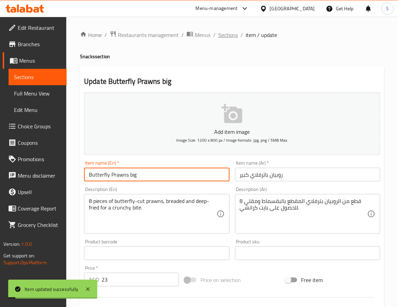
click at [218, 35] on span "Sections" at bounding box center [227, 35] width 19 height 8
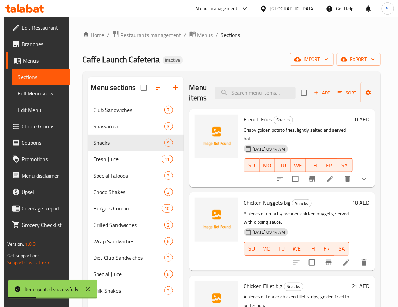
click at [266, 56] on div "Caffe Launch Cafeteria Inactive import export" at bounding box center [232, 59] width 298 height 13
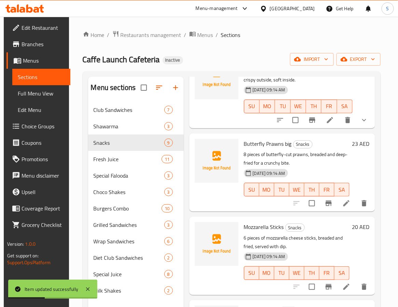
scroll to position [360, 0]
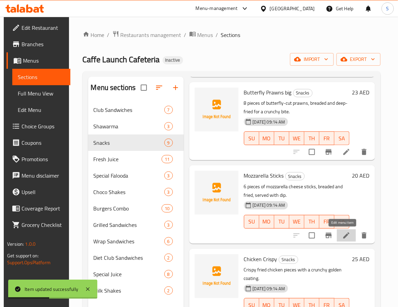
click at [343, 237] on icon at bounding box center [347, 235] width 8 height 8
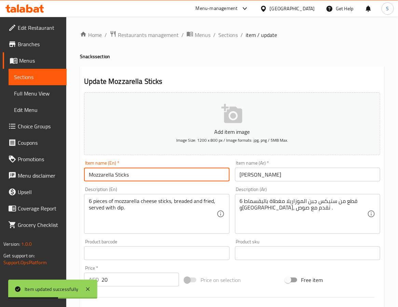
click at [190, 177] on input "Mozzarella Sticks" at bounding box center [156, 175] width 145 height 14
type input "Mozzarella Sticks big"
click at [312, 175] on input "ستيكس موزاريلا" at bounding box center [307, 175] width 145 height 14
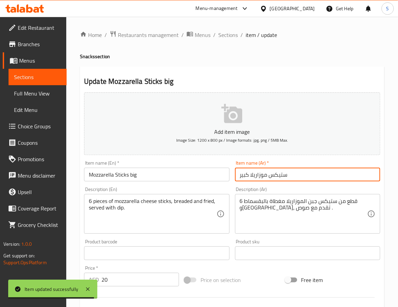
click at [273, 180] on input "ستيكس موزاريلا كبير" at bounding box center [307, 175] width 145 height 14
click at [279, 177] on input "ستيكس موزاريلا كبير" at bounding box center [307, 175] width 145 height 14
type input "أصابع موزاريلا كبير"
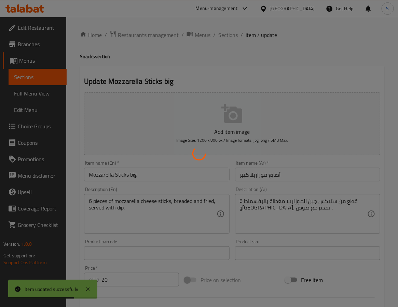
drag, startPoint x: 222, startPoint y: 59, endPoint x: 224, endPoint y: 81, distance: 21.6
click at [222, 59] on div at bounding box center [199, 153] width 398 height 307
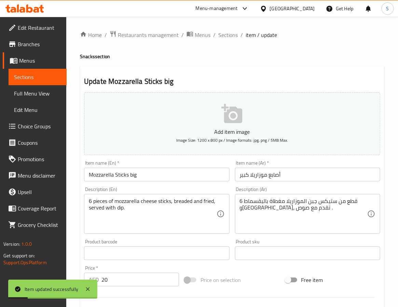
click at [280, 174] on input "أصابع موزاريلا كبير" at bounding box center [307, 175] width 145 height 14
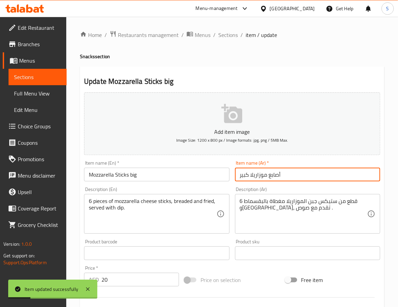
click at [280, 174] on input "أصابع موزاريلا كبير" at bounding box center [307, 175] width 145 height 14
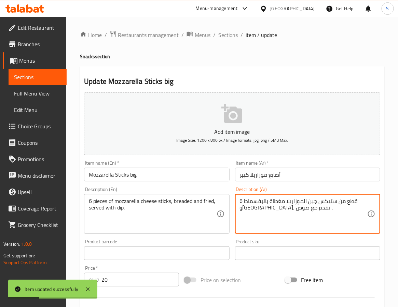
click at [334, 202] on textarea "6 قطع من ستيكس جبن الموزاريلا مغطاة بالبقسماط ومقلية، تقدم مع صوص ." at bounding box center [304, 214] width 128 height 32
paste textarea "صابع"
click at [277, 204] on textarea "6 قطع من أصابع جبن الموزاريلا مغطاة بالبقسماط ومقلية، تقدم مع صوص ." at bounding box center [304, 214] width 128 height 32
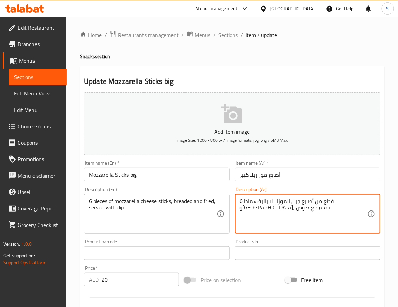
type textarea "6 قطع من أصابع جبن الموزاريلا بالبقسماط و[GEOGRAPHIC_DATA]، تقدم مع صوص ."
click at [158, 174] on input "Mozzarella Sticks big" at bounding box center [156, 175] width 145 height 14
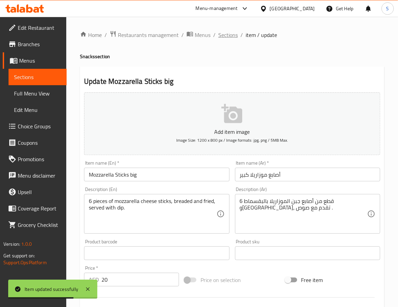
click at [226, 36] on span "Sections" at bounding box center [227, 35] width 19 height 8
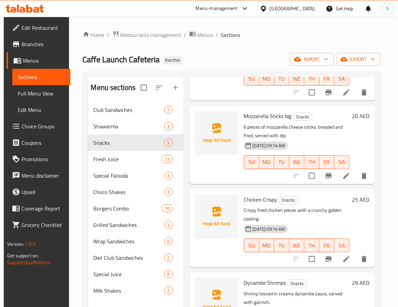
scroll to position [443, 0]
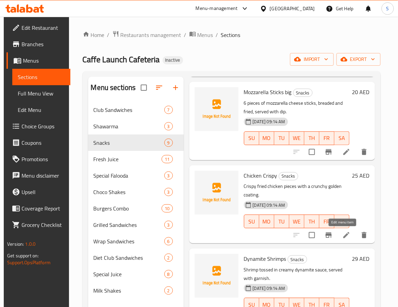
click at [343, 231] on icon at bounding box center [347, 235] width 8 height 8
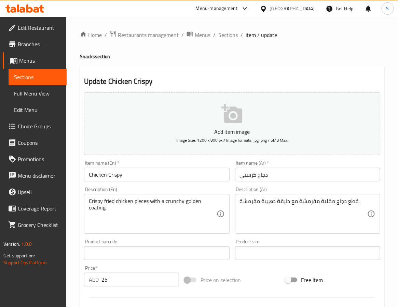
click at [190, 173] on input "Chicken Crispy" at bounding box center [156, 175] width 145 height 14
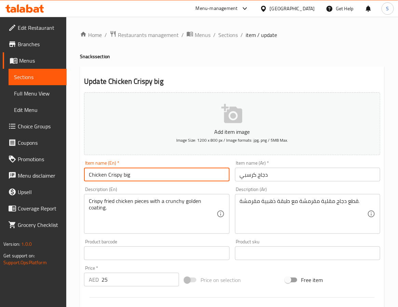
type input "Chicken Crispy big"
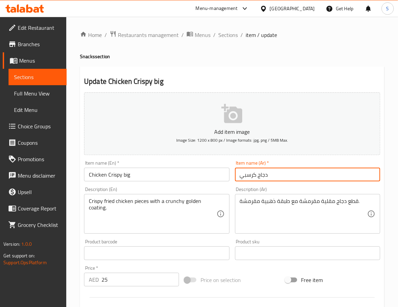
click at [324, 178] on input "دجاج كرسبي" at bounding box center [307, 175] width 145 height 14
type input "دجاج كرسبي كبير"
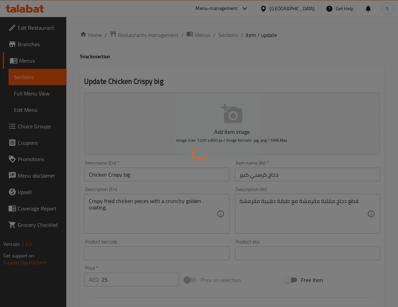
click at [181, 77] on div at bounding box center [199, 153] width 398 height 307
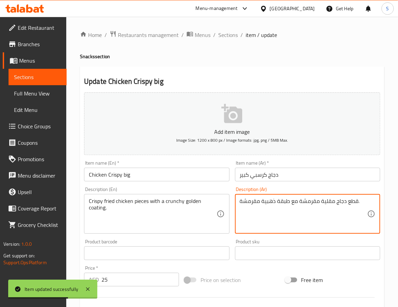
click at [253, 203] on textarea "قطع دجاج مقلية مقرمشة مع طبقة ذهبية مقرمشة." at bounding box center [304, 214] width 128 height 32
type textarea "قطع دجاج مقلية مقرمشة مع طبقة ذهبية كرانشي."
click at [214, 178] on input "Chicken Crispy big" at bounding box center [156, 175] width 145 height 14
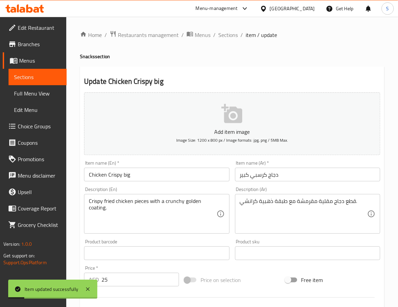
drag, startPoint x: 220, startPoint y: 61, endPoint x: 228, endPoint y: 53, distance: 11.1
click at [220, 61] on div "Home / Restaurants management / Menus / Sections / item / update Snacks section…" at bounding box center [232, 249] width 305 height 439
click at [232, 37] on span "Sections" at bounding box center [227, 35] width 19 height 8
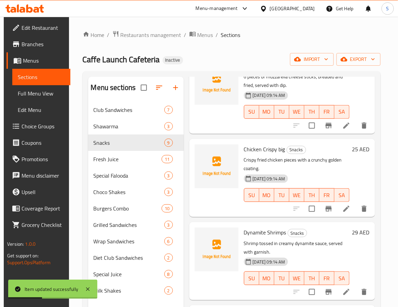
scroll to position [477, 0]
click at [343, 288] on icon at bounding box center [347, 292] width 8 height 8
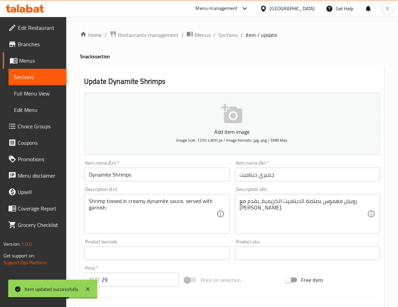
drag, startPoint x: 202, startPoint y: 75, endPoint x: 153, endPoint y: 24, distance: 71.1
click at [202, 75] on div "Update Dynamite Shrimps Add item image Image Size: 1200 x 800 px / Image format…" at bounding box center [232, 265] width 305 height 398
click at [158, 171] on input "Dynamite Shrimps" at bounding box center [156, 175] width 145 height 14
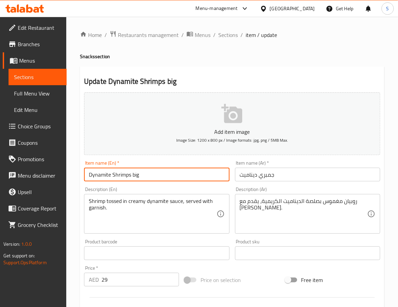
type input "Dynamite Shrimps big"
click at [344, 180] on input "جمبري ديناميت" at bounding box center [307, 175] width 145 height 14
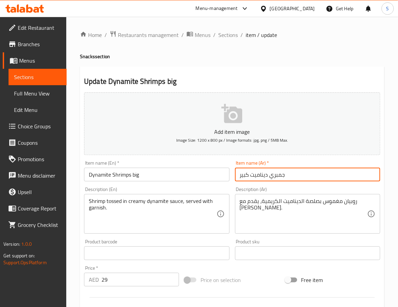
type input "جمبري ديناميت كبير"
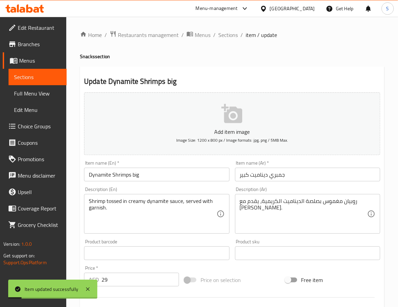
click at [250, 64] on div "Home / Restaurants management / Menus / Sections / item / update Snacks section…" at bounding box center [232, 249] width 305 height 439
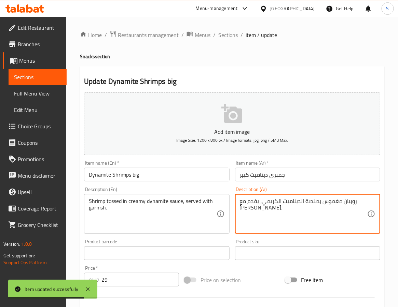
type textarea "روبيان مغموس بصلصة الديناميت الكريمي، يقدم مع [PERSON_NAME]."
click at [171, 171] on input "Dynamite Shrimps big" at bounding box center [156, 175] width 145 height 14
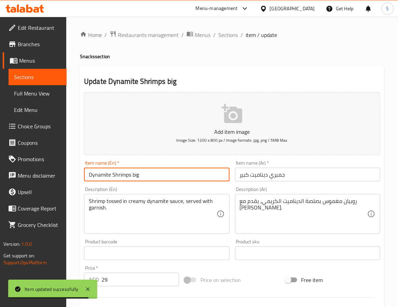
drag, startPoint x: 225, startPoint y: 31, endPoint x: 47, endPoint y: 115, distance: 196.7
click at [225, 31] on span "Sections" at bounding box center [227, 35] width 19 height 8
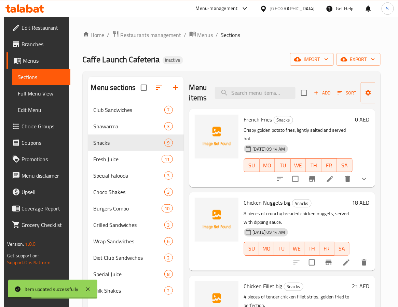
click at [248, 79] on div "Menu items Add Sort Manage items" at bounding box center [282, 93] width 186 height 32
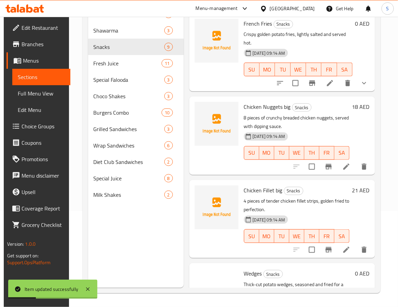
scroll to position [477, 0]
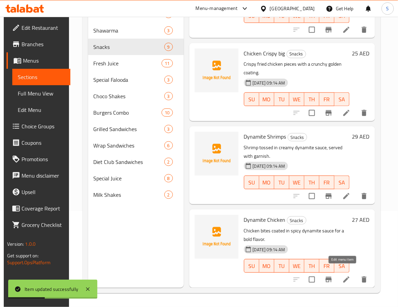
click at [343, 275] on icon at bounding box center [347, 279] width 8 height 8
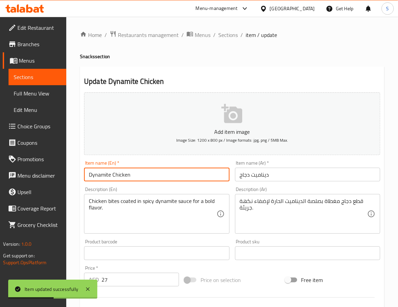
click at [163, 176] on input "Dynamite Chicken" at bounding box center [156, 175] width 145 height 14
type input "Dynamite Chicken big"
click at [302, 181] on input "ديناميت دجاج" at bounding box center [307, 175] width 145 height 14
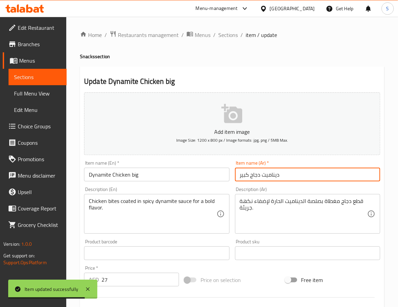
type input "ديناميت دجاج كبير"
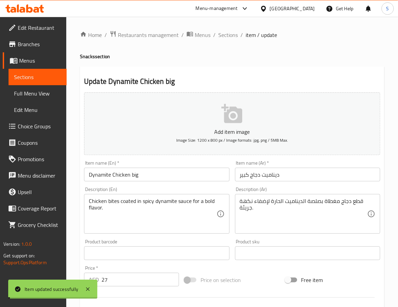
click at [296, 76] on h2 "Update Dynamite Chicken big" at bounding box center [232, 81] width 296 height 10
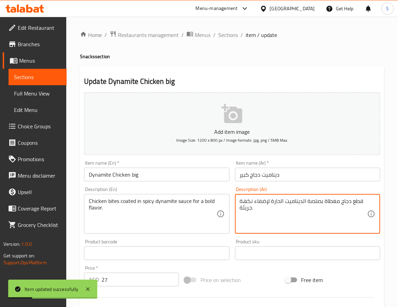
click at [359, 203] on textarea "قطع دجاج مغطاة بصلصة الديناميت الحارة لإضفاء نكهة جريئة." at bounding box center [304, 214] width 128 height 32
click at [208, 177] on input "Dynamite Chicken big" at bounding box center [156, 175] width 145 height 14
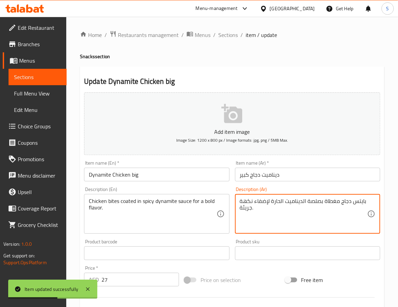
click at [265, 202] on textarea "بايتس دجاج مغطاة بصلصة الديناميت الحارة لإضفاء نكهة جريئة." at bounding box center [304, 214] width 128 height 32
type textarea "بايتس دجاج مغطاة بصلصة الديناميت الحارة للحصول علي نكهة جريئة."
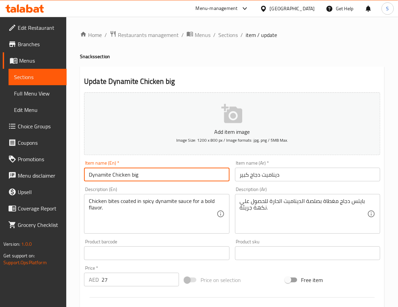
click at [183, 175] on input "Dynamite Chicken big" at bounding box center [156, 175] width 145 height 14
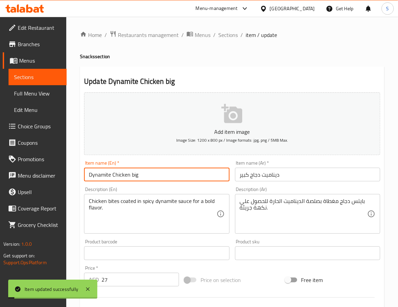
click at [229, 29] on div "Home / Restaurants management / Menus / Sections / item / update Snacks section…" at bounding box center [232, 250] width 332 height 466
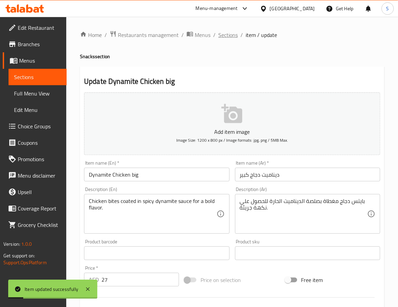
drag, startPoint x: 226, startPoint y: 28, endPoint x: 232, endPoint y: 39, distance: 13.0
click at [230, 34] on div "Home / Restaurants management / Menus / Sections / item / update Snacks section…" at bounding box center [232, 250] width 332 height 466
click at [232, 39] on span "Sections" at bounding box center [227, 35] width 19 height 8
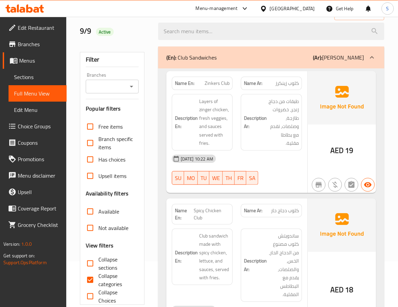
scroll to position [103, 0]
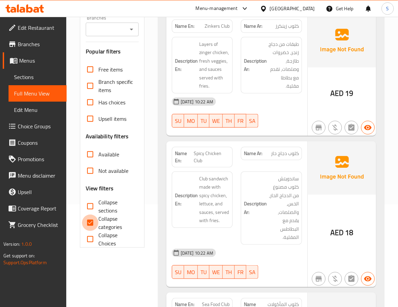
drag, startPoint x: 89, startPoint y: 224, endPoint x: 91, endPoint y: 207, distance: 17.7
click at [89, 224] on input "Collapse categories" at bounding box center [90, 222] width 16 height 16
checkbox input "false"
click at [91, 204] on input "Collapse sections" at bounding box center [90, 206] width 16 height 16
checkbox input "true"
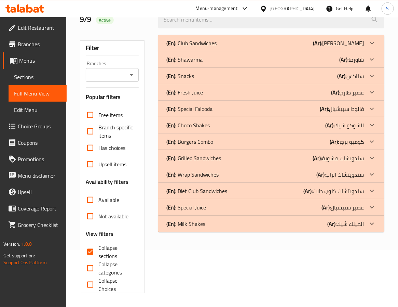
scroll to position [58, 0]
click at [196, 73] on div "(En): Snacks (Ar): سناكس" at bounding box center [266, 76] width 198 height 8
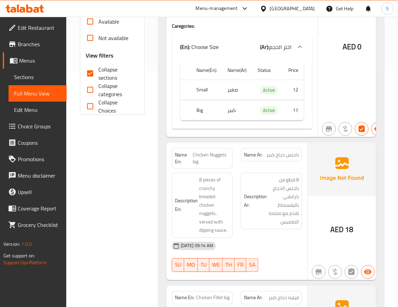
scroll to position [314, 0]
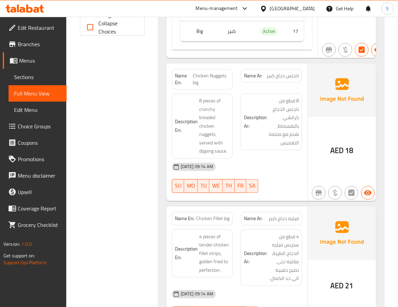
click at [197, 85] on span "Chicken Nuggets big" at bounding box center [211, 79] width 37 height 14
copy span "big"
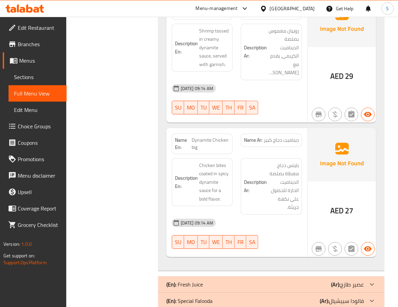
scroll to position [1340, 0]
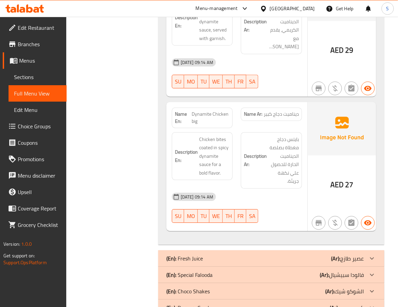
click at [268, 110] on span "ديناميت دجاج كبير" at bounding box center [281, 113] width 35 height 7
copy span "كبير"
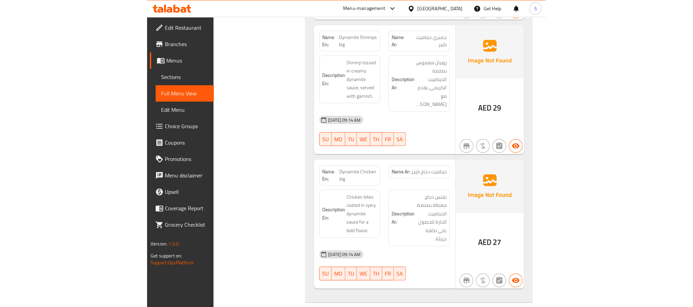
scroll to position [1081, 0]
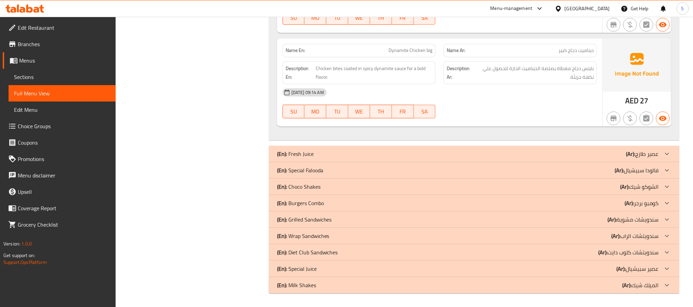
click at [398, 73] on span "بايتس دجاج مغطاة بصلصة الديناميت الحارة للحصول علي نكهة جريئة." at bounding box center [534, 72] width 120 height 17
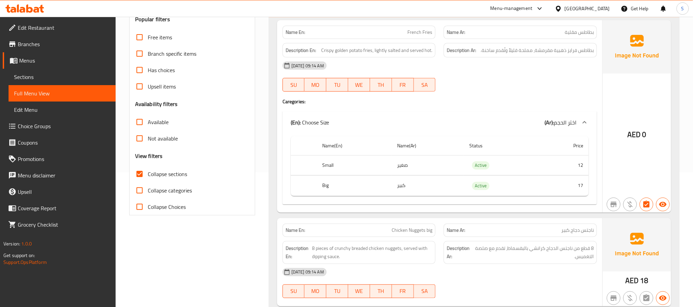
scroll to position [4, 0]
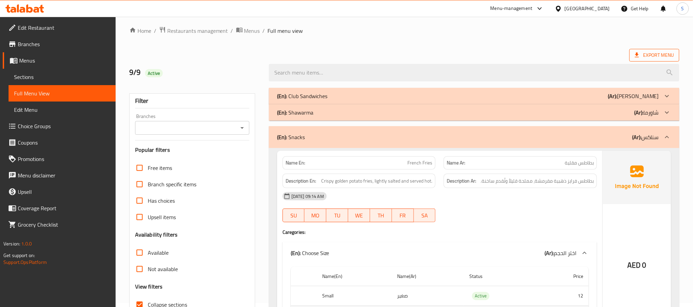
click at [398, 53] on span "Export Menu" at bounding box center [654, 55] width 39 height 9
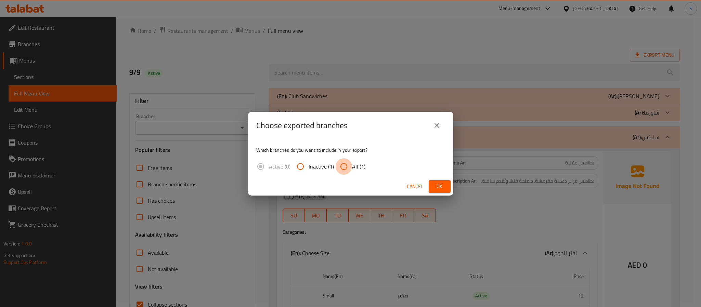
click at [350, 161] on input "All (1)" at bounding box center [343, 166] width 16 height 16
radio input "true"
click at [398, 185] on span "Ok" at bounding box center [439, 186] width 11 height 9
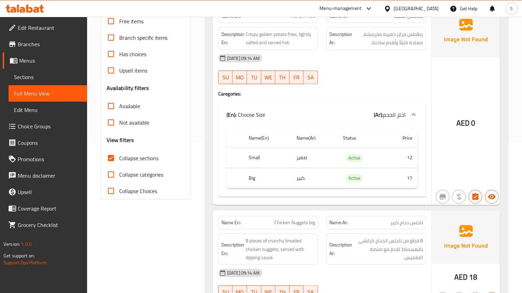
scroll to position [158, 0]
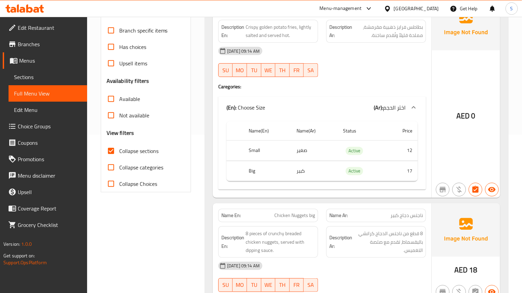
click at [375, 58] on div "[DATE] 09:14 AM" at bounding box center [322, 51] width 216 height 16
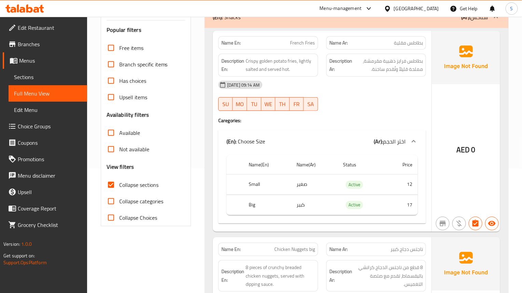
scroll to position [107, 0]
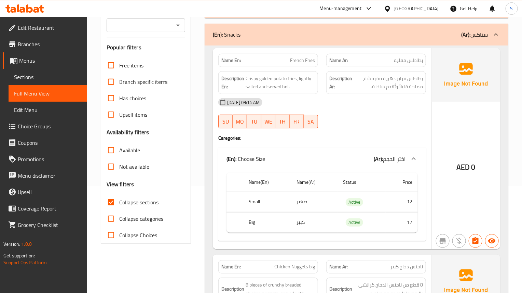
click at [304, 110] on div "[DATE] 09:14 AM" at bounding box center [322, 102] width 216 height 16
click at [374, 105] on div "[DATE] 09:14 AM" at bounding box center [322, 102] width 216 height 16
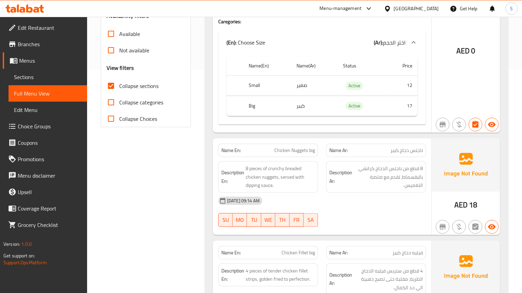
scroll to position [224, 0]
click at [390, 191] on div "Description Ar: 8 قطع من ناجتس الدجاج كرانشي بالبقسماط، تقدم مع صلصة التغميس." at bounding box center [377, 175] width 100 height 31
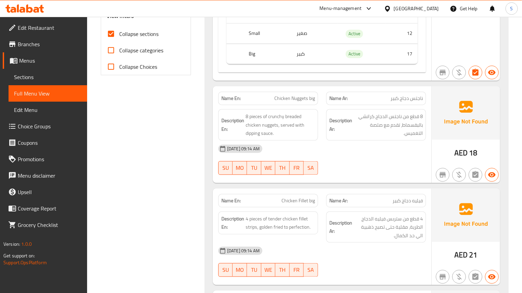
scroll to position [326, 0]
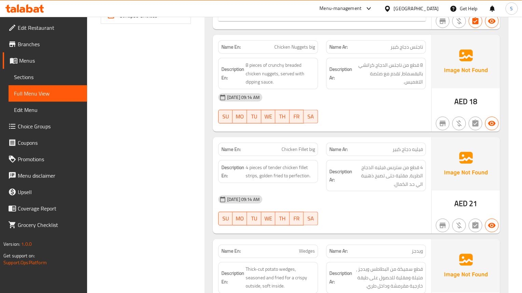
click at [358, 200] on div "[DATE] 09:14 AM" at bounding box center [322, 199] width 216 height 16
click at [398, 182] on span "4 قطع من ستربس فيليه الدجاج الطرية، مقلية حتى تصبح ذهبية الي حد الكمال." at bounding box center [388, 175] width 69 height 25
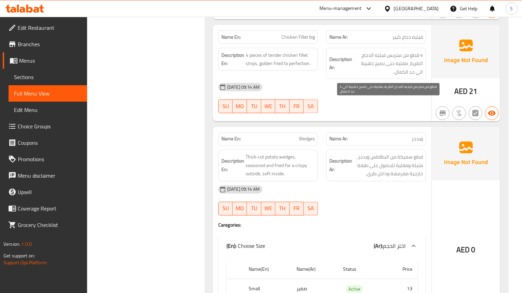
scroll to position [480, 0]
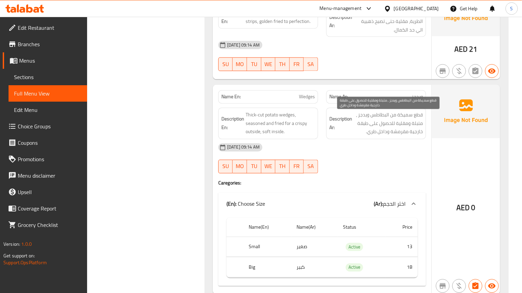
drag, startPoint x: 382, startPoint y: 138, endPoint x: 385, endPoint y: 136, distance: 4.0
click at [382, 136] on span "قطع سميكة من البطاطس ويدجز ، متبلة ومقلية للحصول على طبقة خارجية مقرمشة وداخل ط…" at bounding box center [388, 123] width 69 height 25
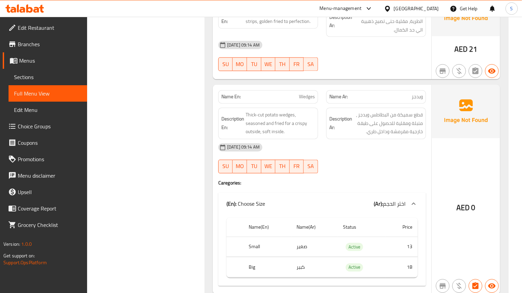
click at [398, 154] on div "[DATE] 09:14 AM" at bounding box center [322, 147] width 216 height 16
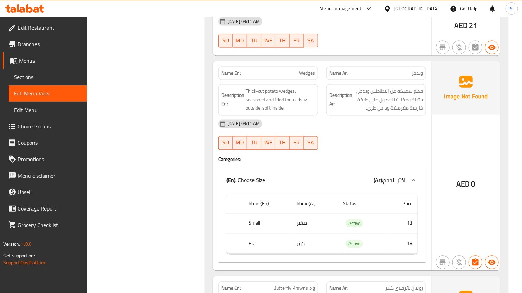
scroll to position [522, 0]
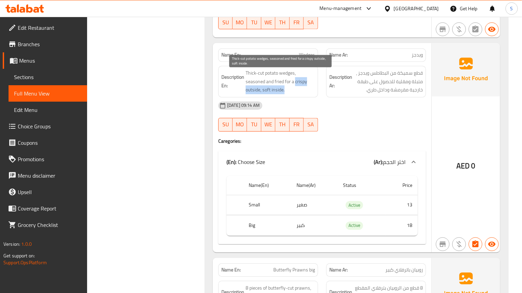
drag, startPoint x: 295, startPoint y: 85, endPoint x: 298, endPoint y: 97, distance: 12.0
click at [298, 94] on span "Thick-cut potato wedges, seasoned and fried for a crispy outside, soft inside." at bounding box center [280, 81] width 69 height 25
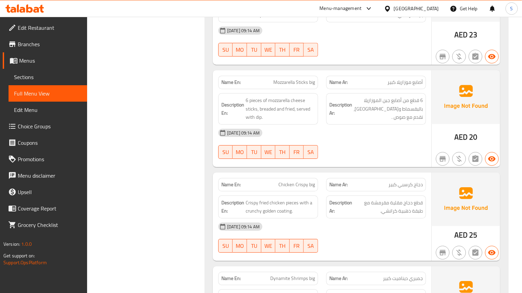
scroll to position [830, 0]
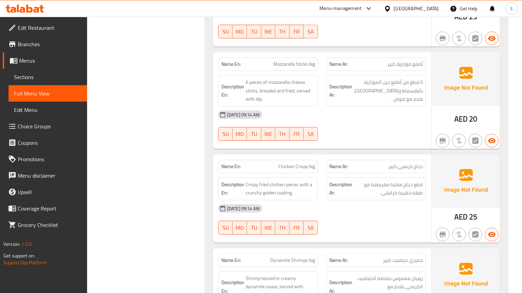
click at [361, 170] on p "Name Ar: دجاج كرسبي كبير" at bounding box center [377, 166] width 94 height 7
click at [329, 193] on div "Description Ar: قطع دجاج مقلية مقرمشة مع طبقة ذهبية كرانشي." at bounding box center [377, 188] width 100 height 23
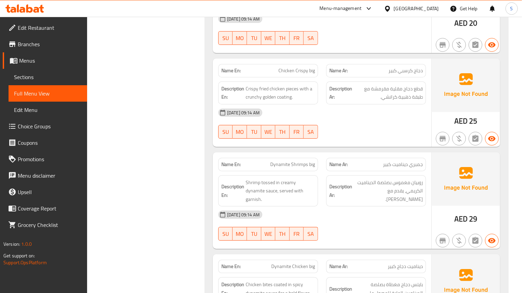
scroll to position [932, 0]
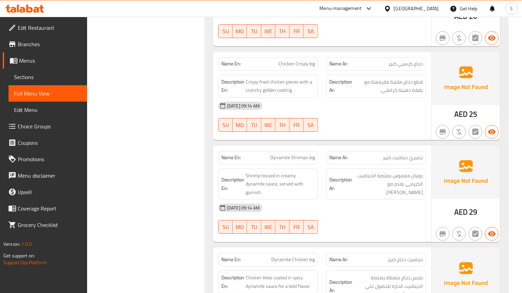
drag, startPoint x: 410, startPoint y: 201, endPoint x: 400, endPoint y: 205, distance: 11.2
click at [398, 201] on div "Description Ar: روبيان مغموس بصلصة الديناميت الكريمي، يقدم مع [PERSON_NAME]." at bounding box center [376, 184] width 108 height 40
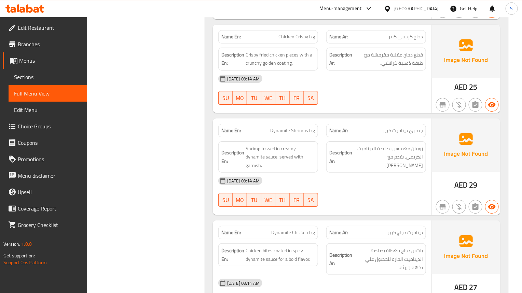
scroll to position [984, 0]
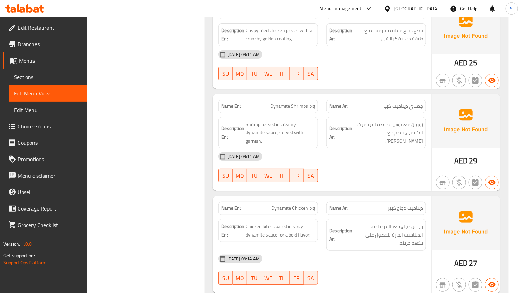
click at [366, 186] on div at bounding box center [376, 182] width 108 height 8
click at [373, 155] on div "[DATE] 09:14 AM" at bounding box center [322, 156] width 216 height 16
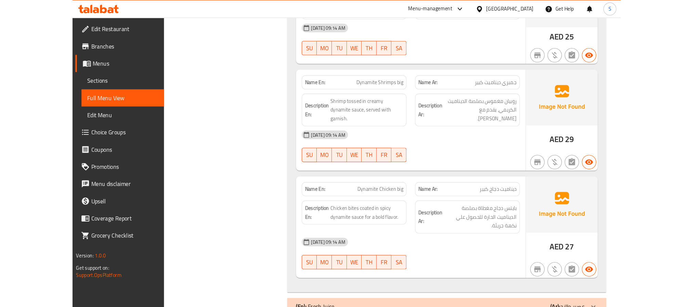
scroll to position [1035, 0]
